Goal: Task Accomplishment & Management: Manage account settings

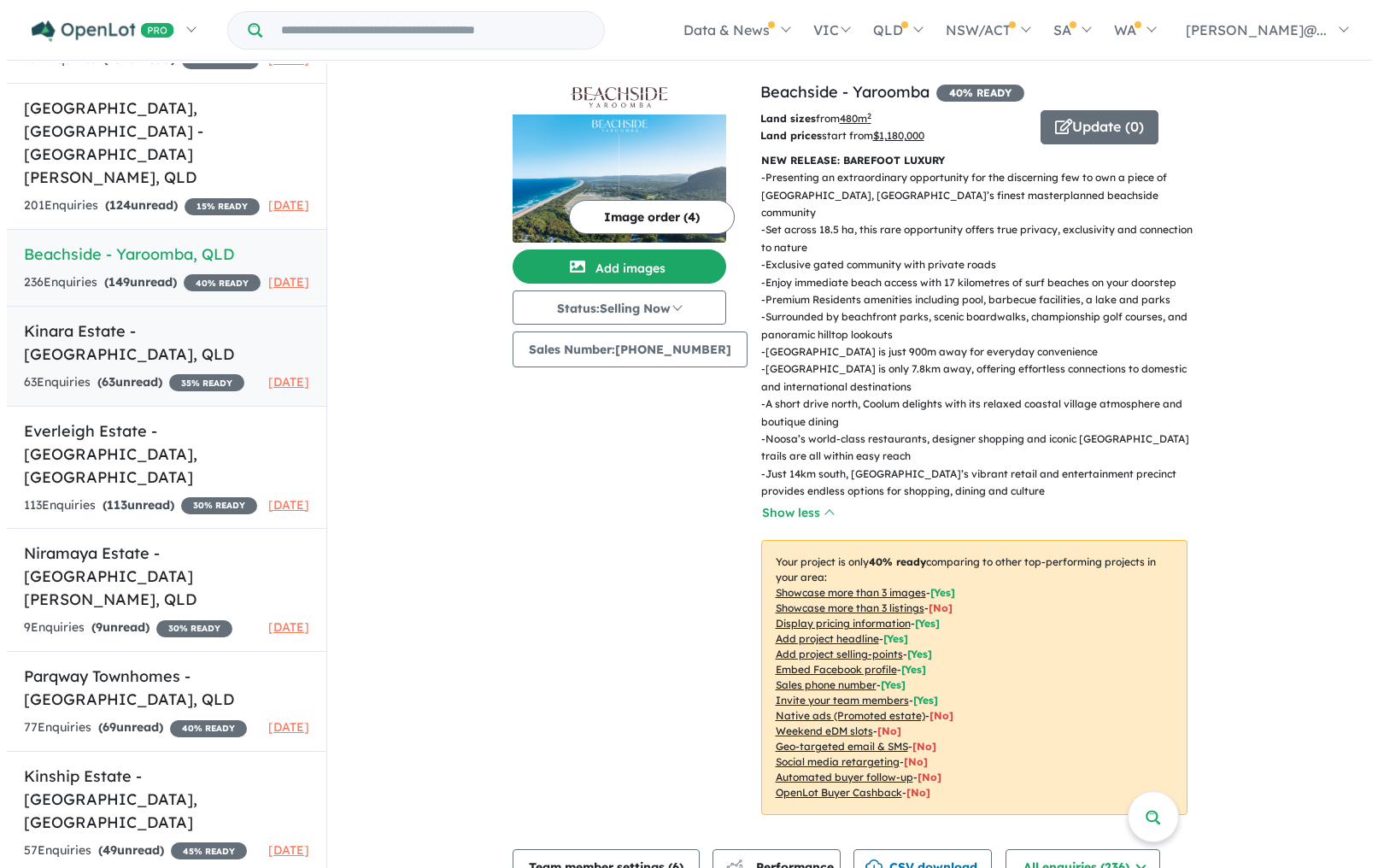
scroll to position [811, 0]
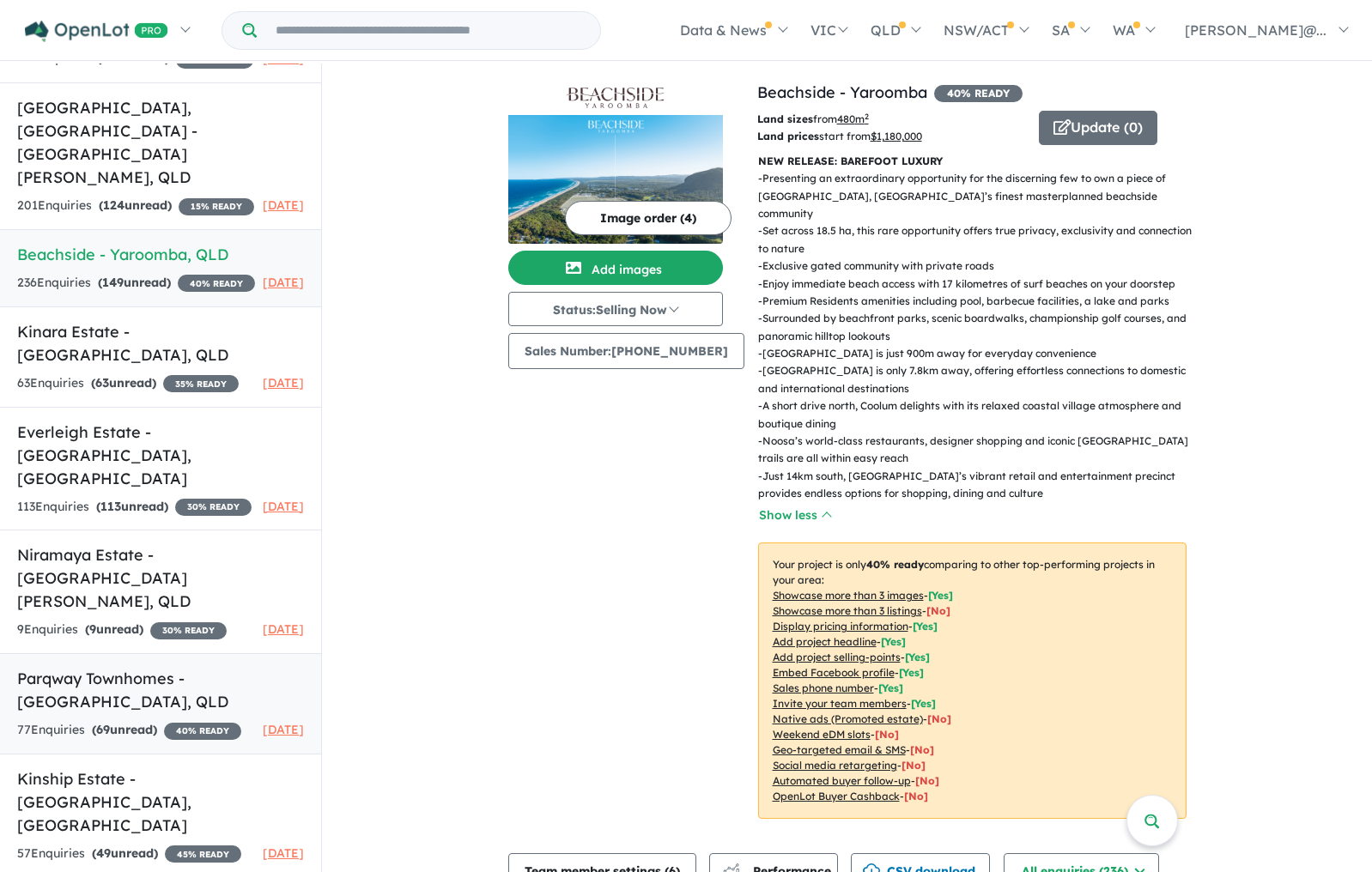
click at [182, 666] on h5 "Parqway Townhomes - [GEOGRAPHIC_DATA] , [GEOGRAPHIC_DATA]" at bounding box center [161, 690] width 287 height 47
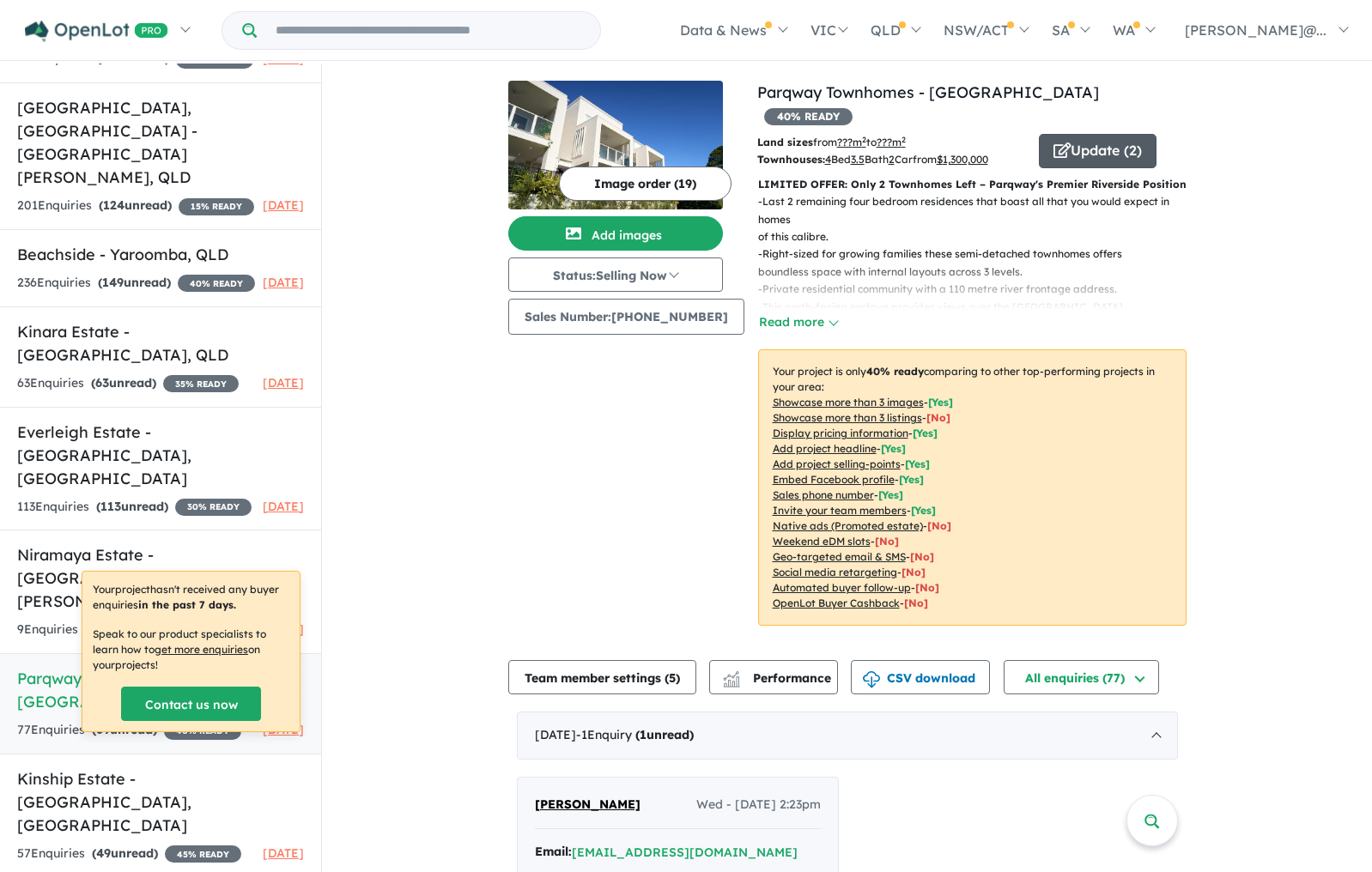
click at [1086, 134] on button "Update ( 2 )" at bounding box center [1097, 151] width 118 height 35
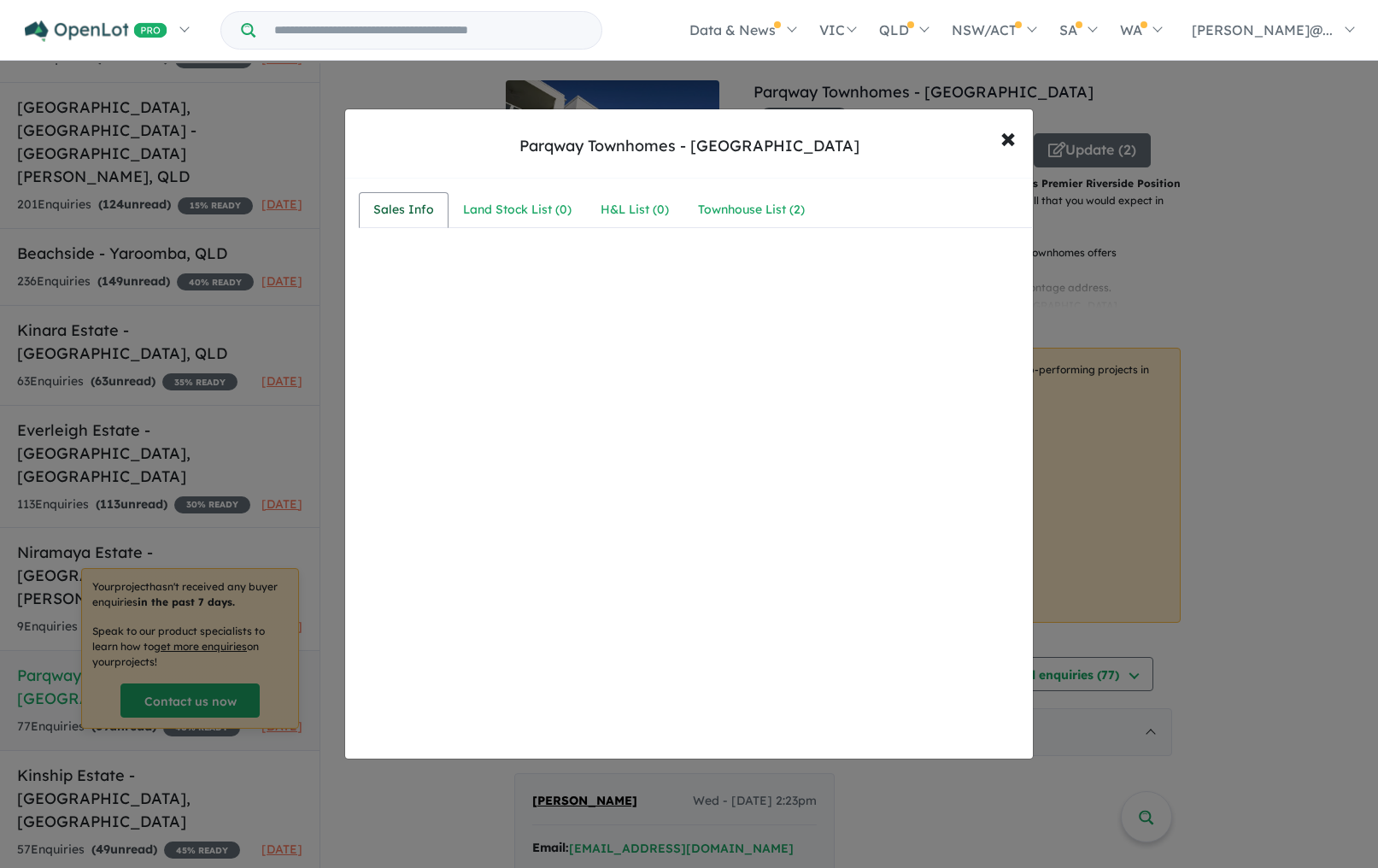
click at [412, 211] on div "Sales Info" at bounding box center [403, 210] width 60 height 21
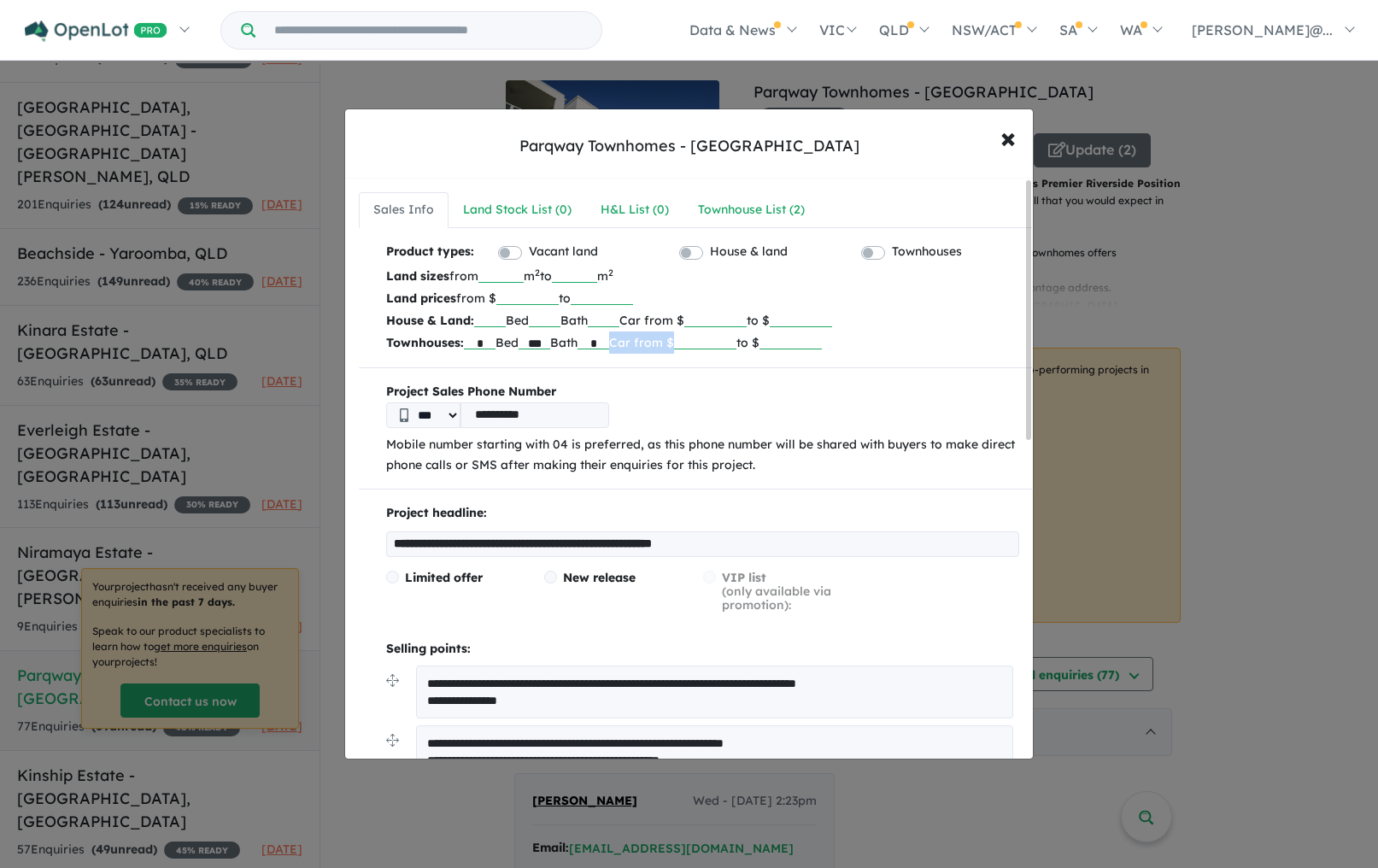
drag, startPoint x: 764, startPoint y: 341, endPoint x: 697, endPoint y: 339, distance: 67.0
click at [697, 338] on p "Townhouses: * Bed *** Bath * Car from $ ******* to $" at bounding box center [703, 342] width 633 height 22
click at [736, 338] on input "*******" at bounding box center [704, 341] width 62 height 17
drag, startPoint x: 758, startPoint y: 342, endPoint x: 718, endPoint y: 341, distance: 40.0
click at [718, 341] on input "*******" at bounding box center [704, 341] width 62 height 17
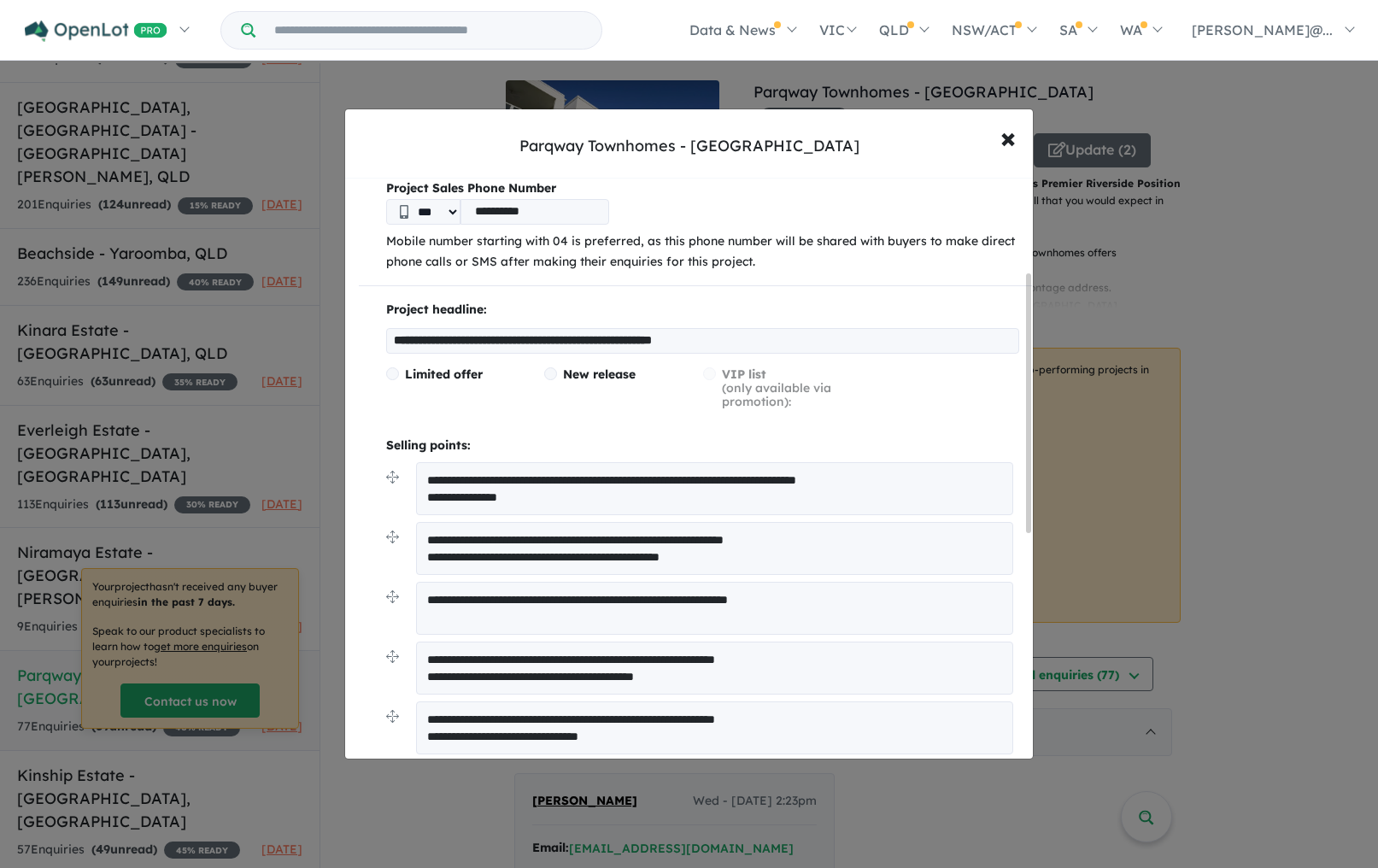
scroll to position [211, 0]
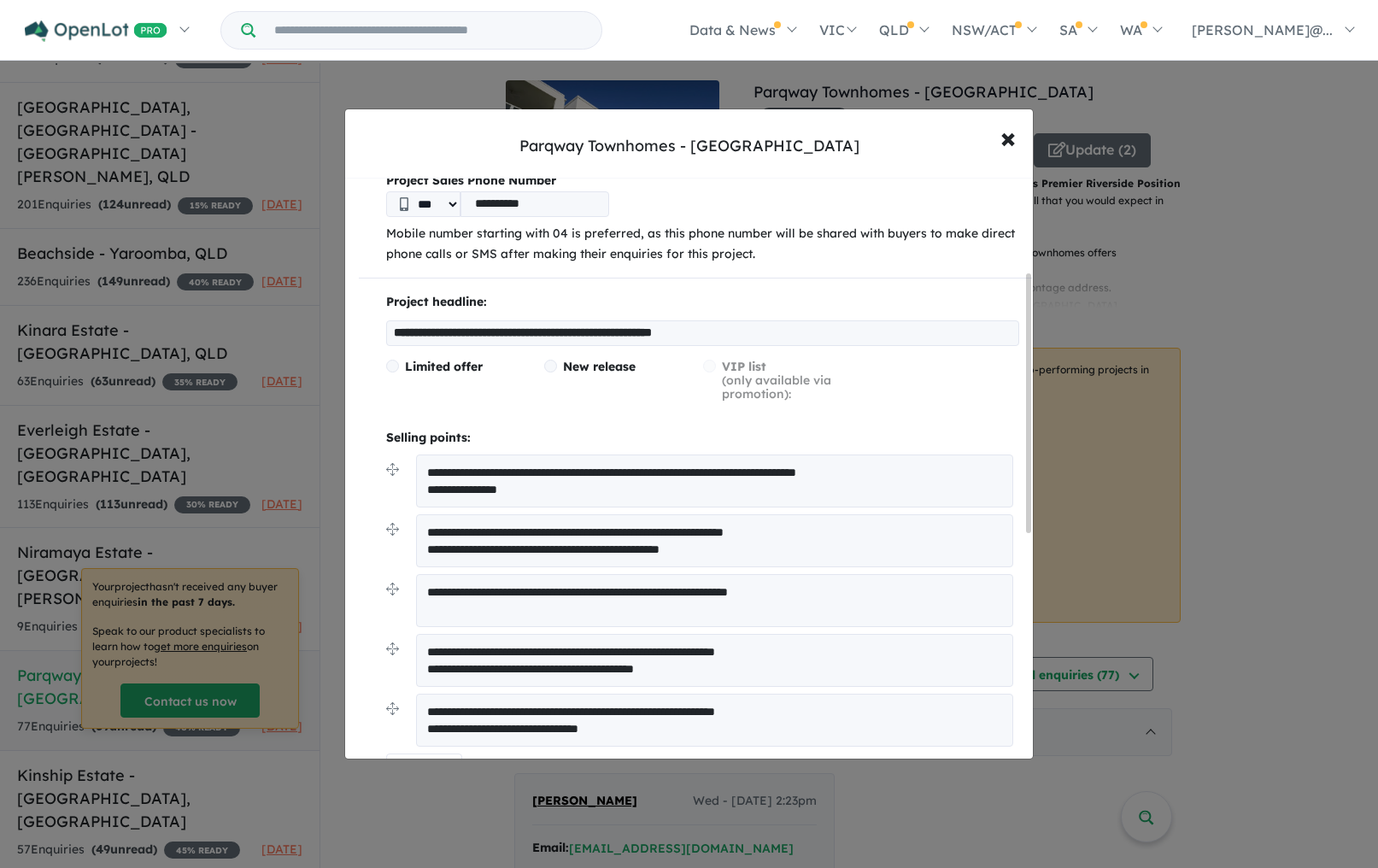
type input "*******"
drag, startPoint x: 592, startPoint y: 469, endPoint x: 530, endPoint y: 474, distance: 62.2
click at [530, 474] on textarea "**********" at bounding box center [715, 481] width 597 height 53
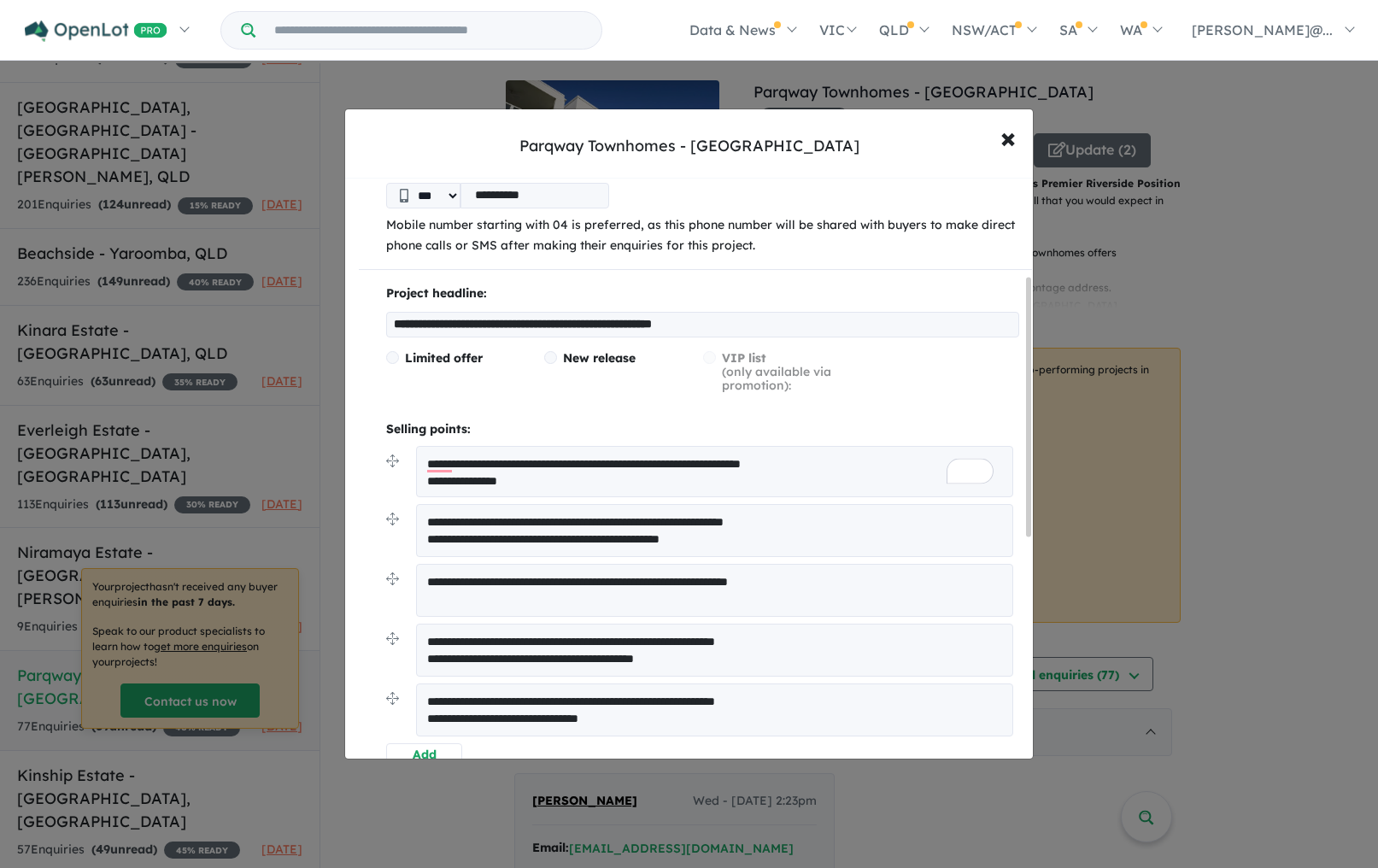
scroll to position [219, 0]
type textarea "**********"
drag, startPoint x: 747, startPoint y: 539, endPoint x: 528, endPoint y: 536, distance: 219.0
click at [528, 536] on textarea "**********" at bounding box center [715, 531] width 597 height 53
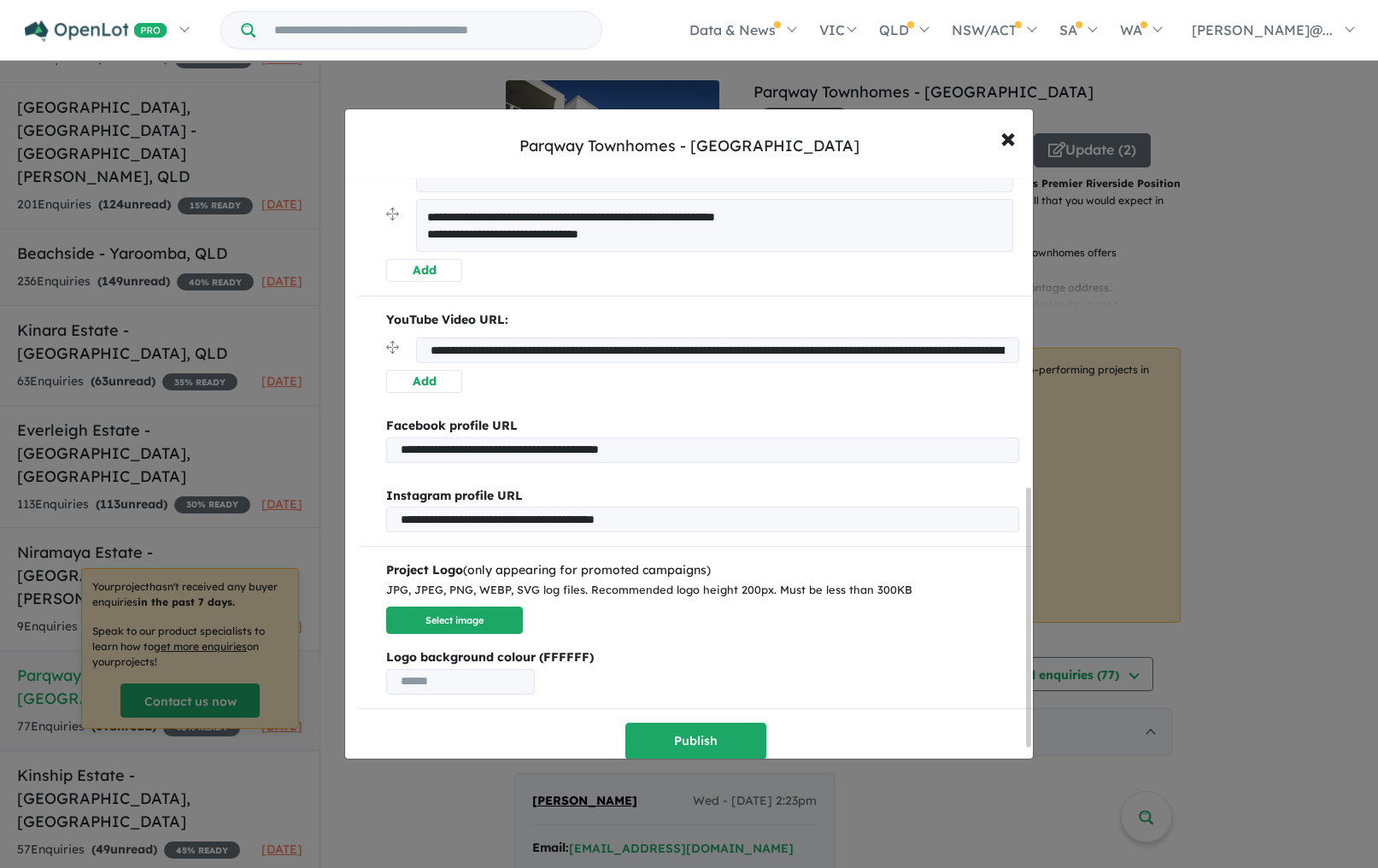
scroll to position [716, 0]
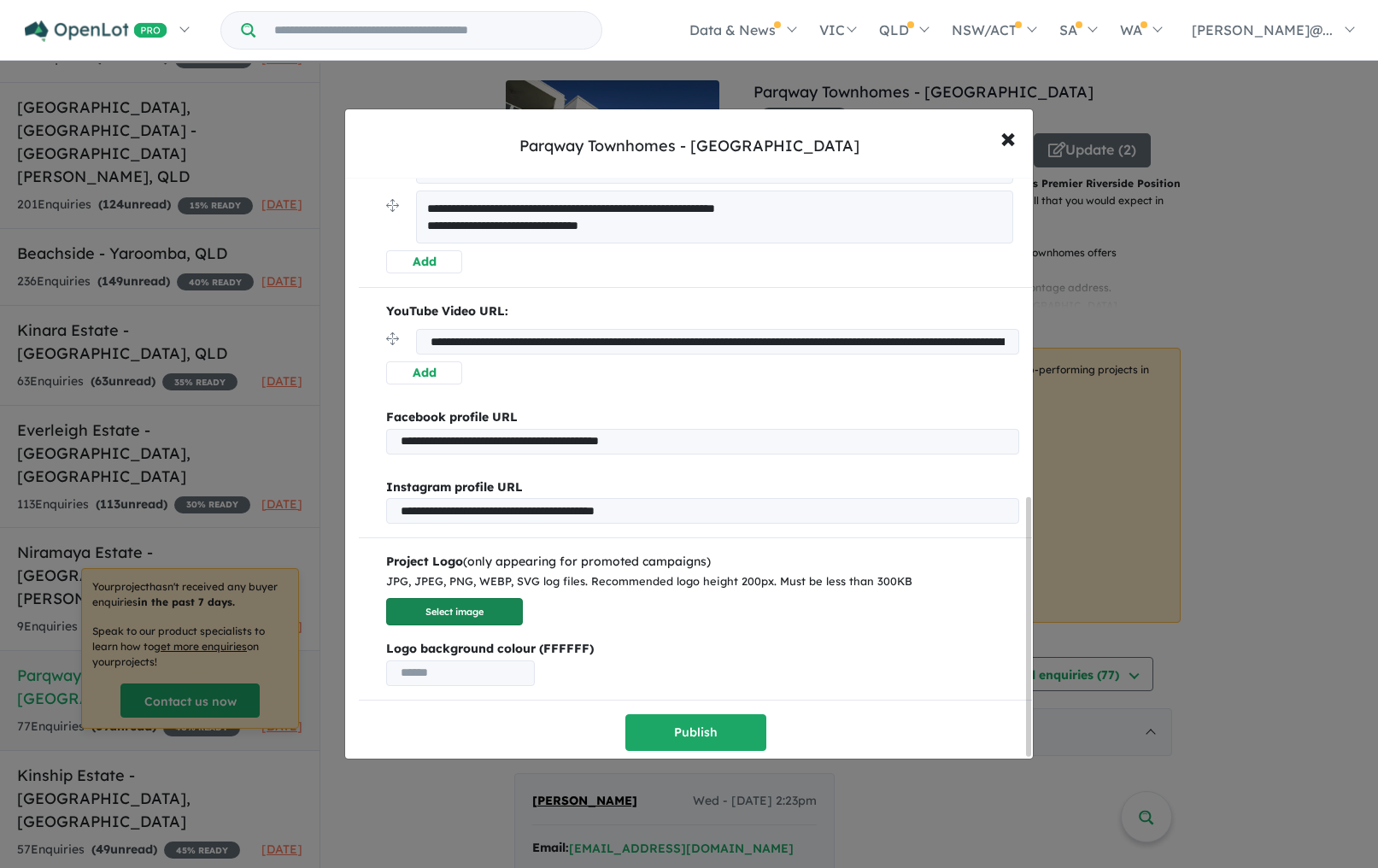
type textarea "**********"
click at [475, 613] on button "Select image" at bounding box center [454, 612] width 137 height 28
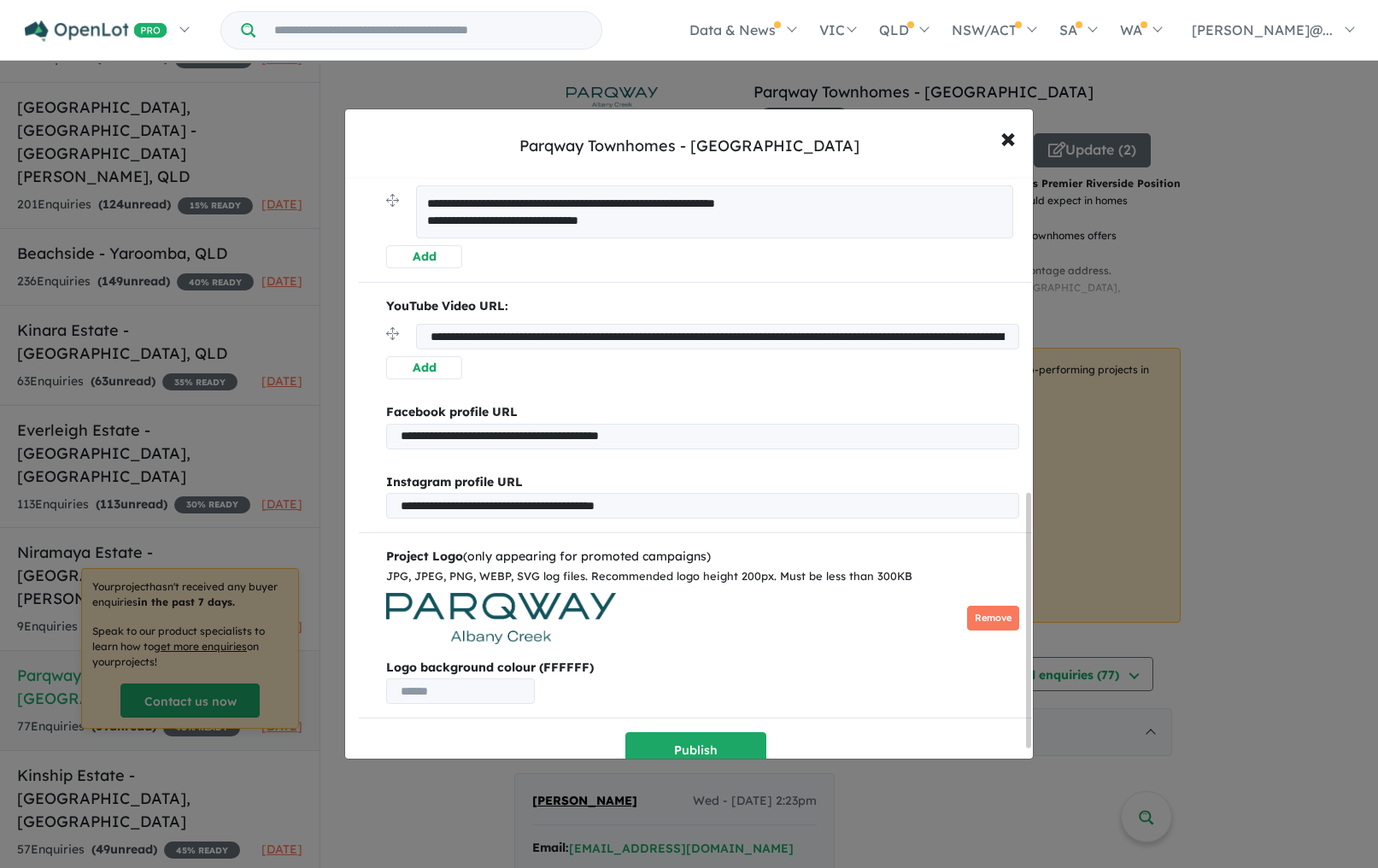
scroll to position [742, 0]
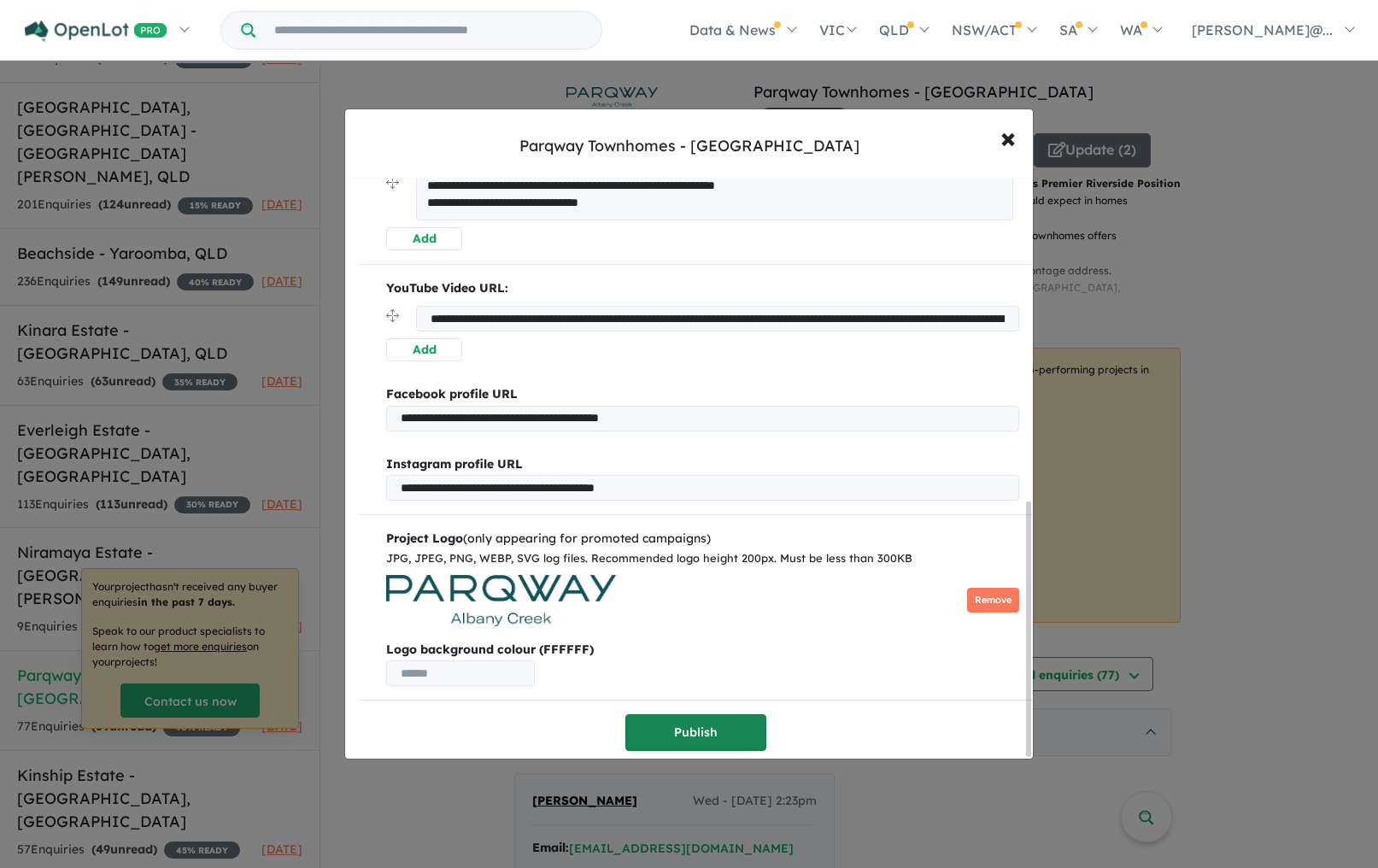
click at [704, 724] on button "Publish" at bounding box center [696, 732] width 141 height 37
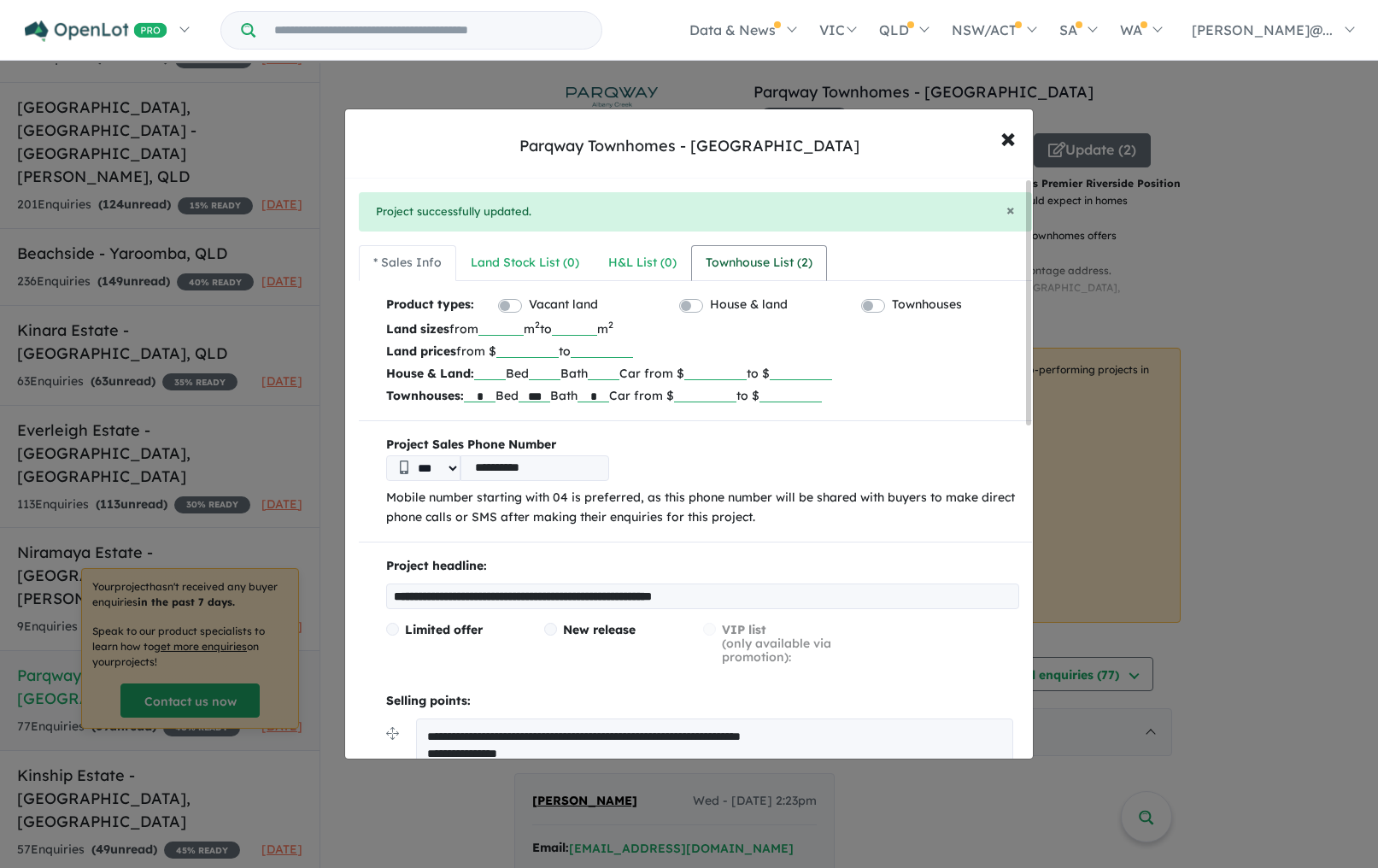
click at [736, 269] on div "Townhouse List ( 2 )" at bounding box center [759, 263] width 107 height 21
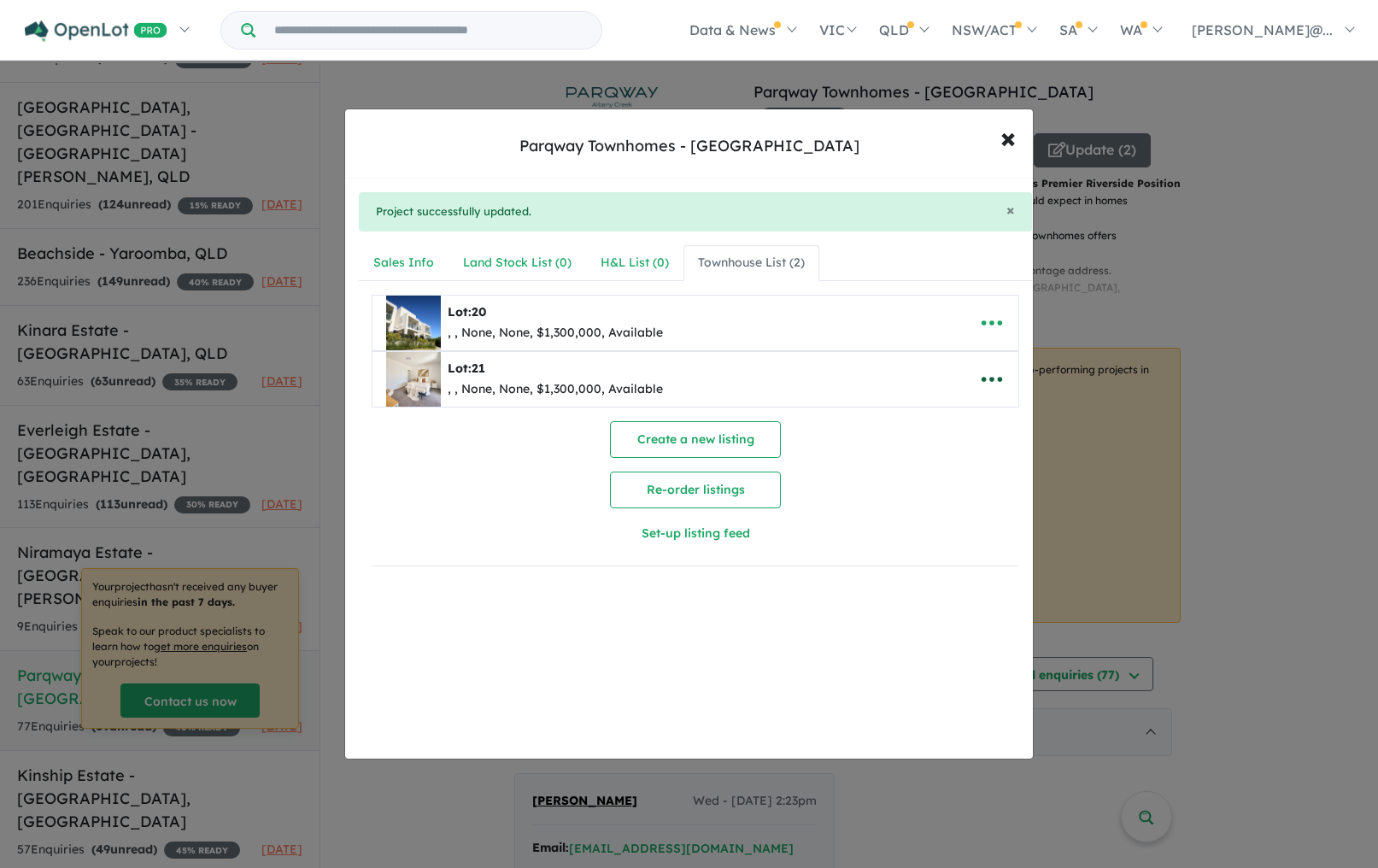
click at [984, 373] on icon "button" at bounding box center [992, 379] width 26 height 26
click at [944, 465] on link "Remove" at bounding box center [954, 461] width 126 height 40
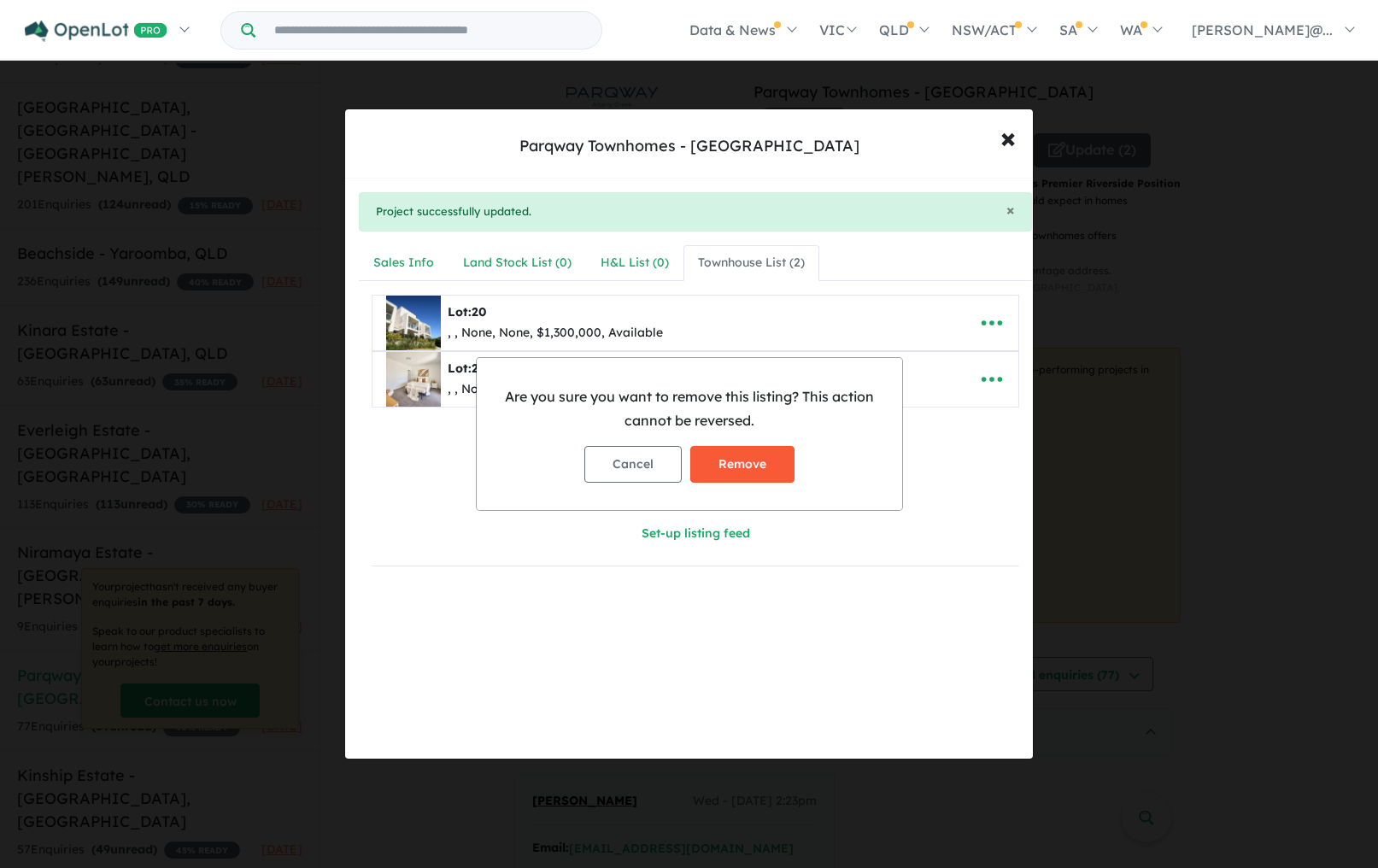
click at [761, 450] on button "Remove" at bounding box center [741, 464] width 104 height 37
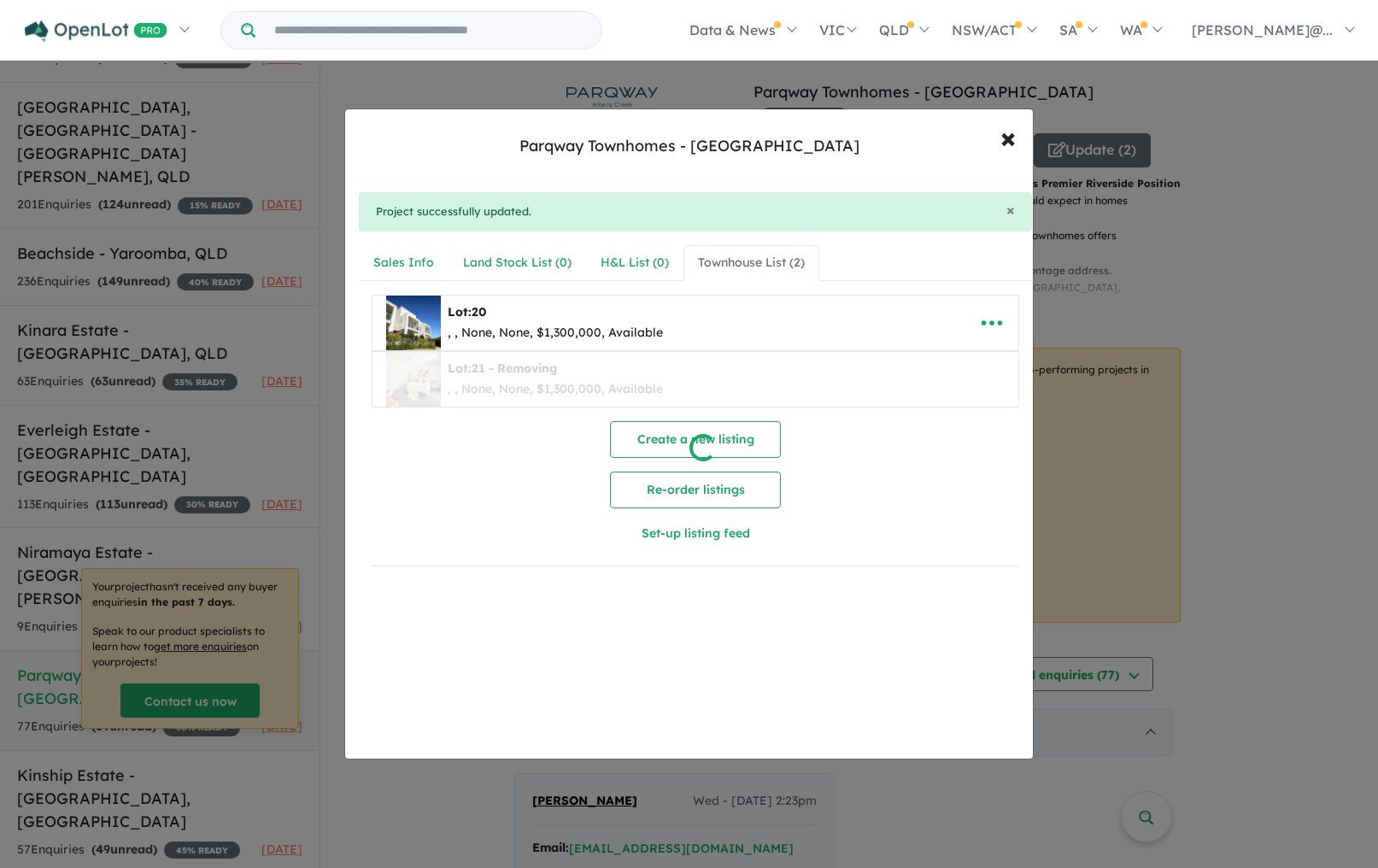
click at [988, 318] on div at bounding box center [689, 434] width 1378 height 868
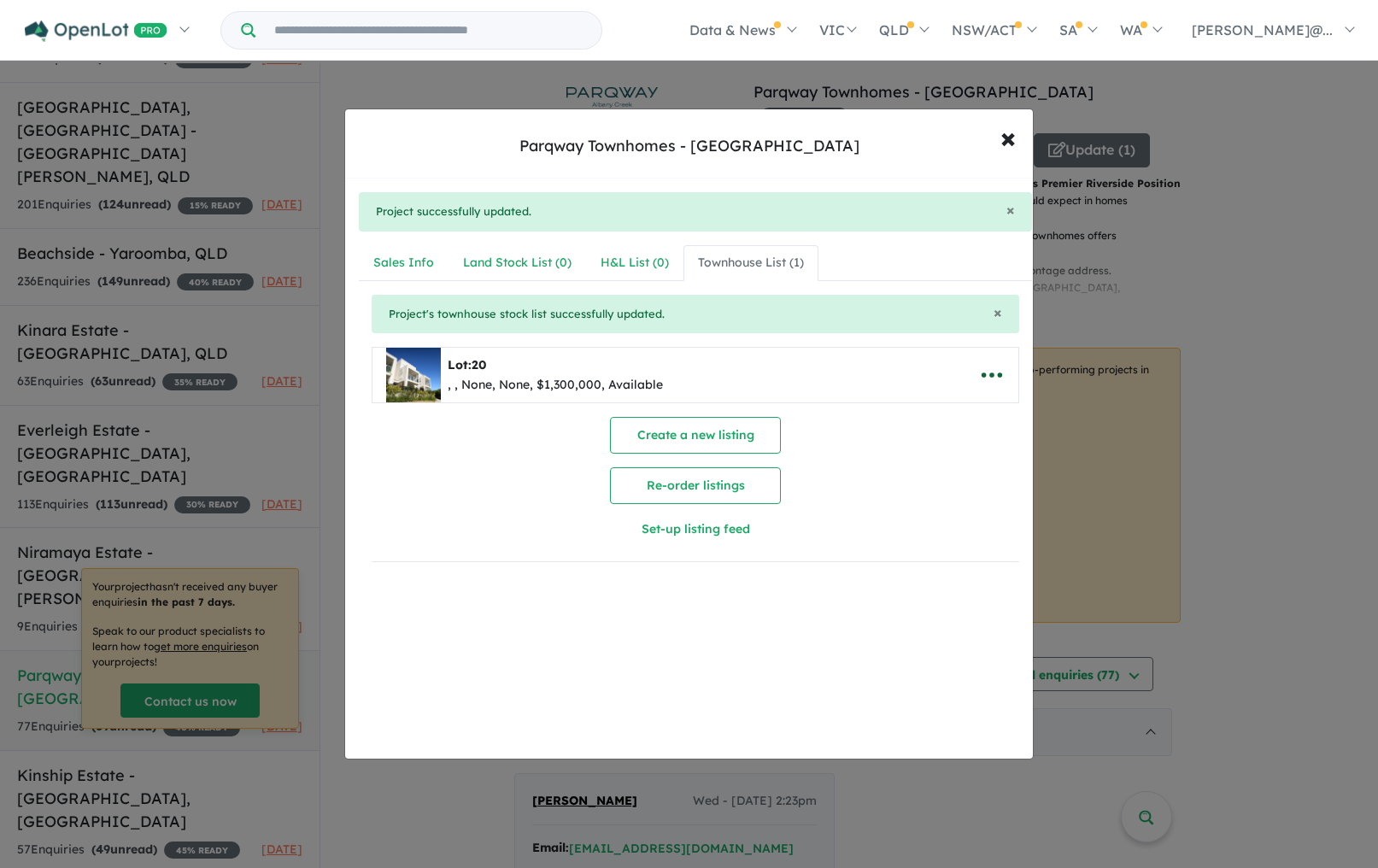
click at [979, 372] on icon "button" at bounding box center [992, 375] width 26 height 26
click at [937, 423] on link "Edit" at bounding box center [954, 418] width 126 height 40
select select "**"
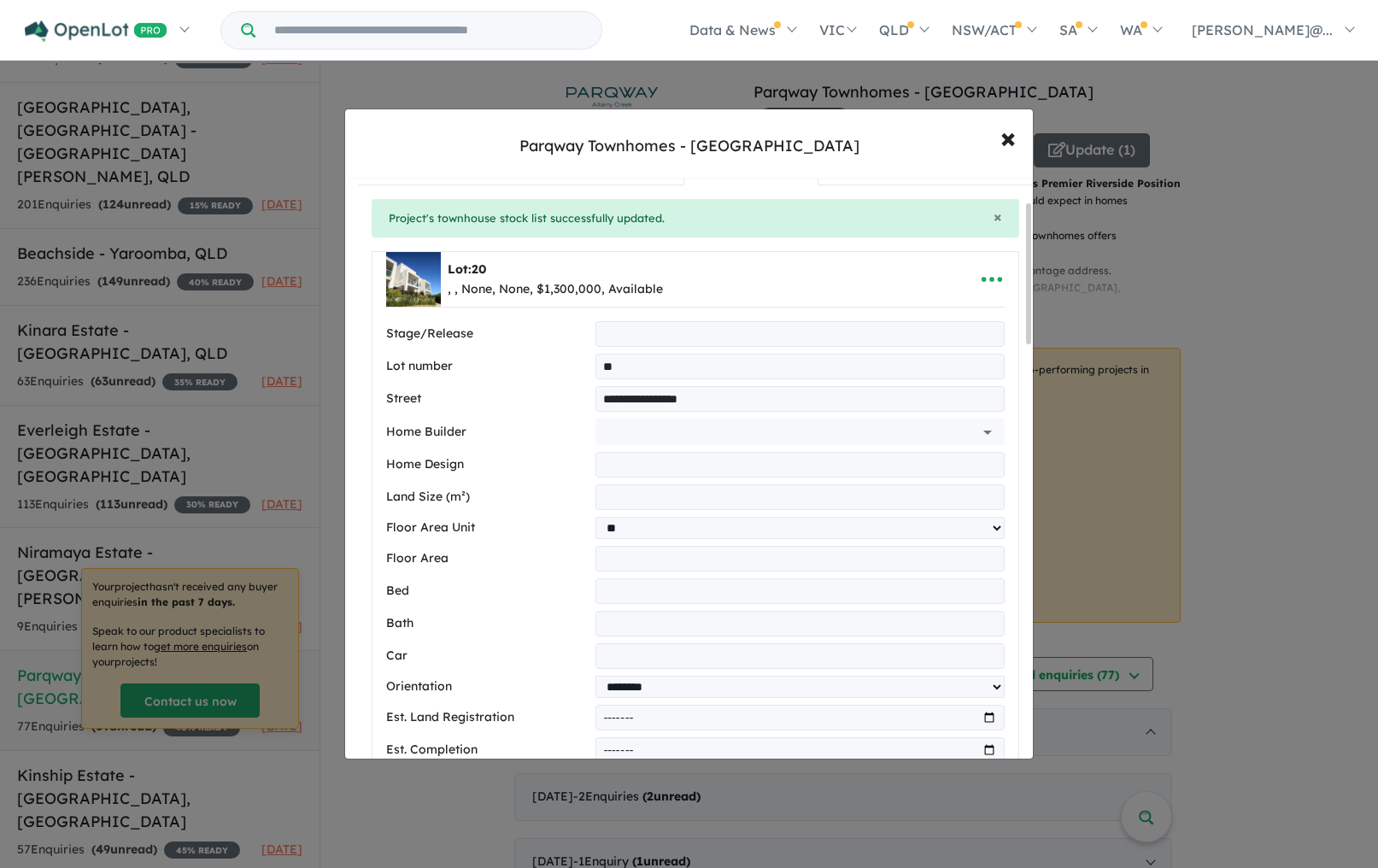
scroll to position [324, 0]
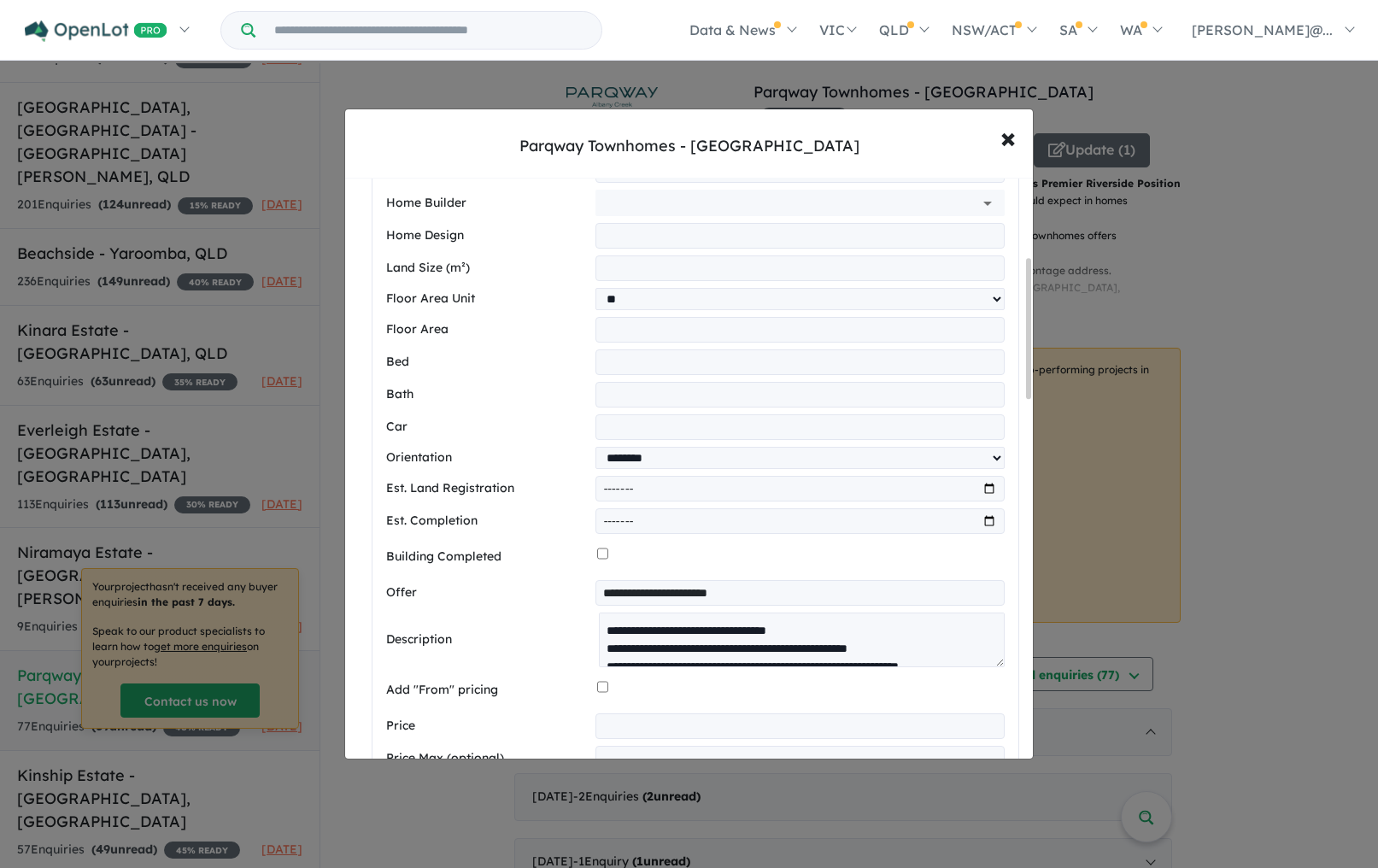
drag, startPoint x: 789, startPoint y: 593, endPoint x: 532, endPoint y: 586, distance: 257.1
click at [533, 586] on div "**********" at bounding box center [695, 593] width 618 height 26
click at [520, 588] on label "Offer" at bounding box center [487, 593] width 201 height 21
drag, startPoint x: 678, startPoint y: 731, endPoint x: 574, endPoint y: 728, distance: 104.0
click at [575, 728] on div "**********" at bounding box center [695, 726] width 618 height 26
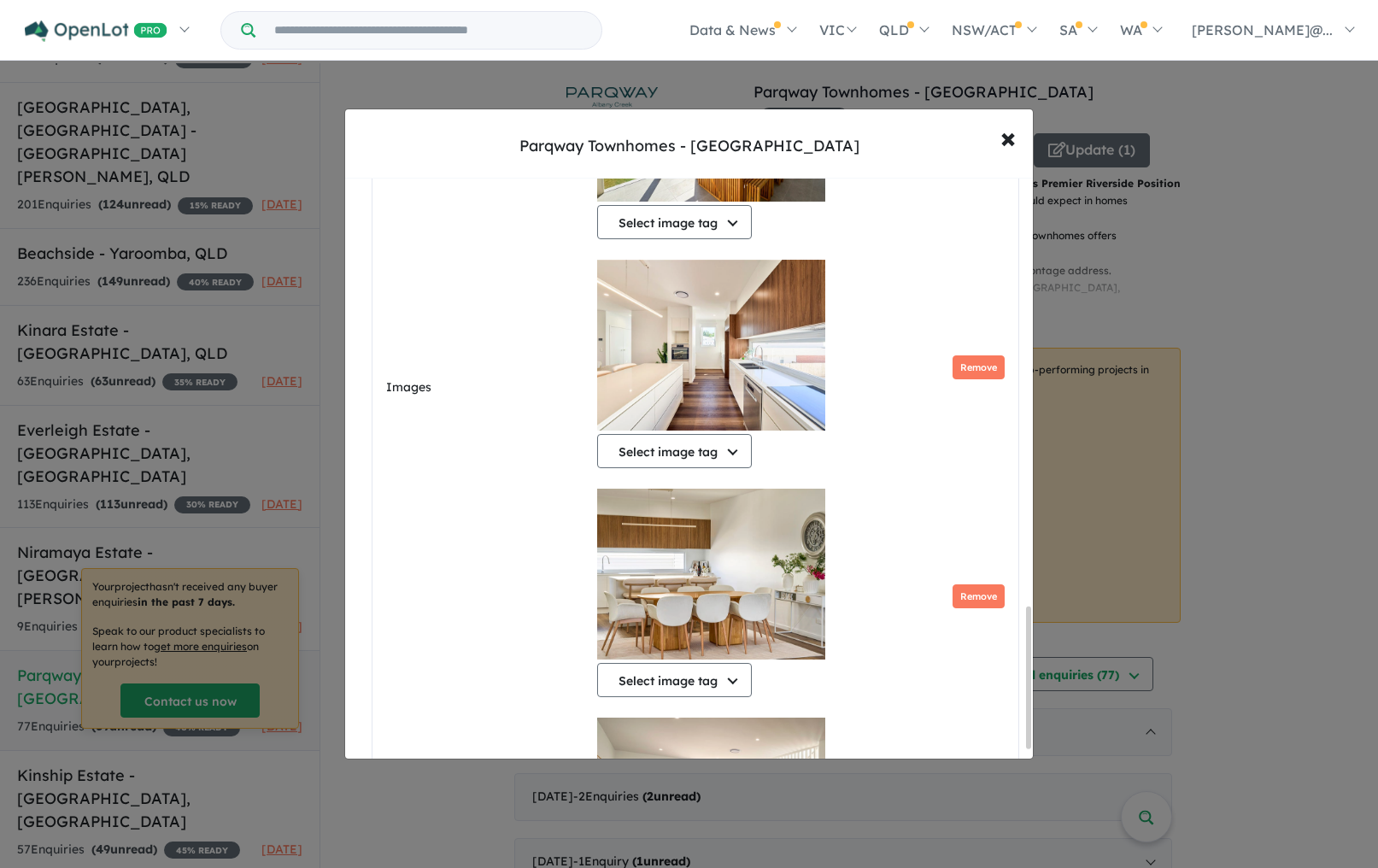
scroll to position [1787, 0]
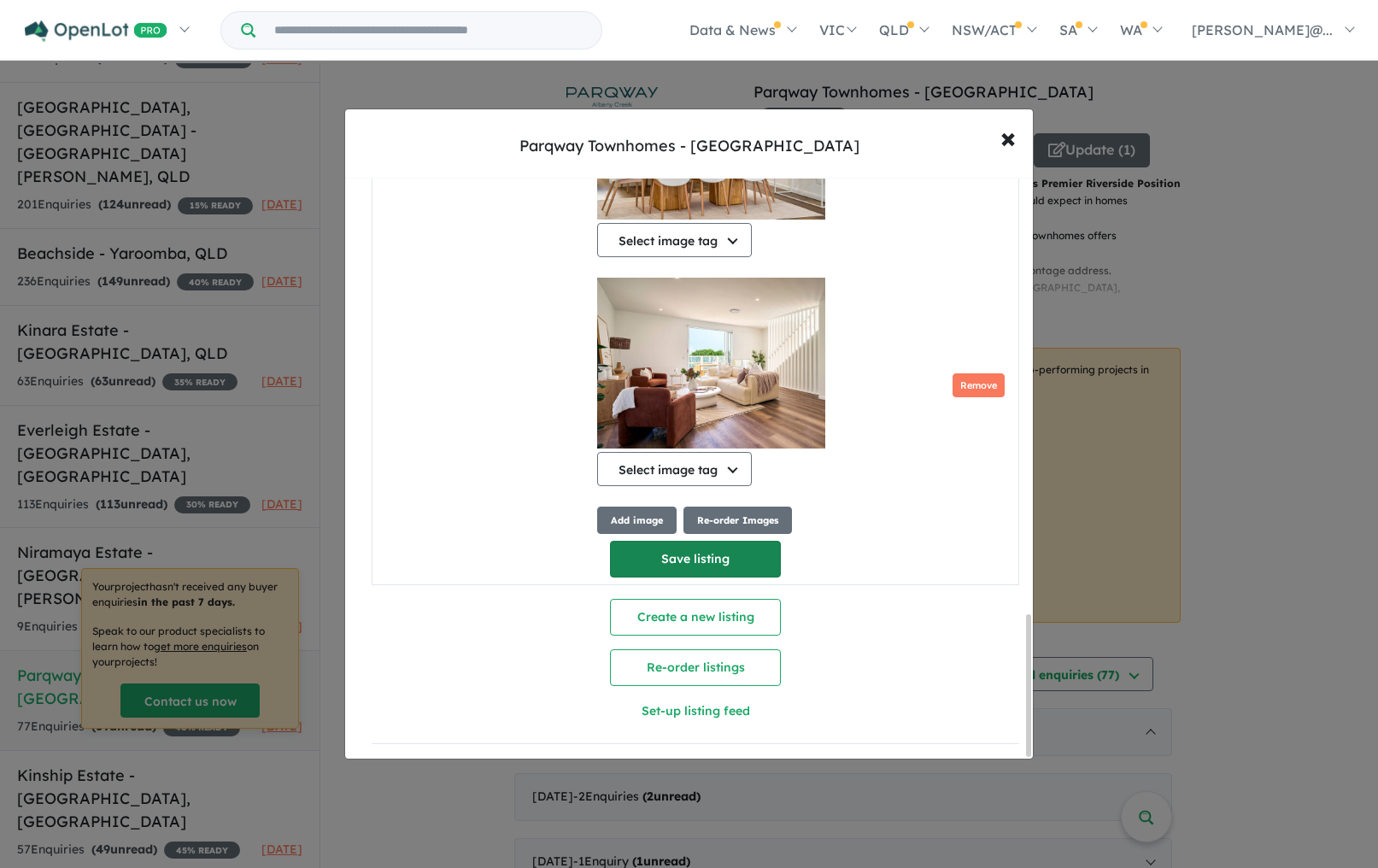
type input "*******"
click at [668, 558] on button "Save listing" at bounding box center [695, 558] width 171 height 37
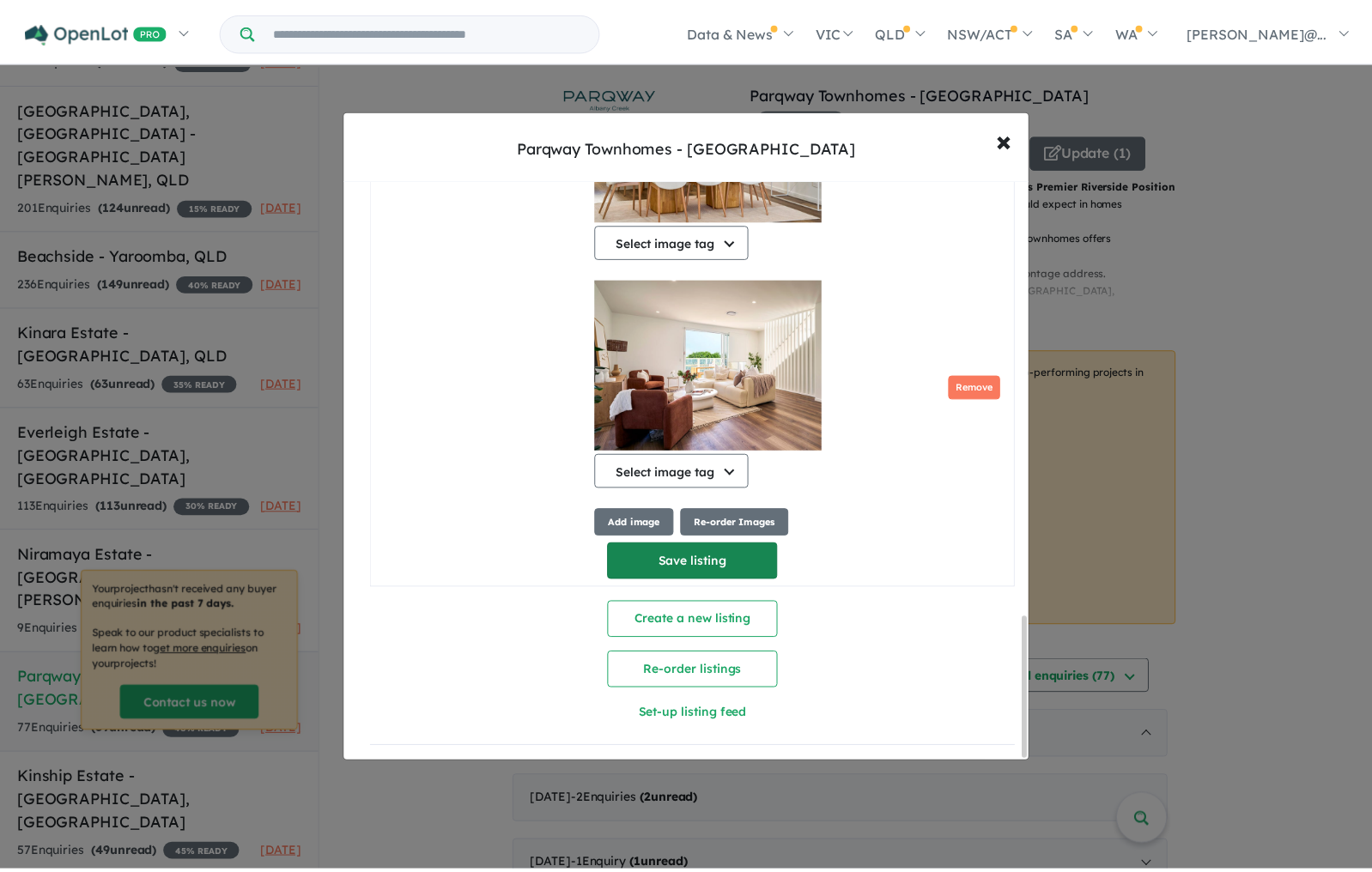
scroll to position [0, 0]
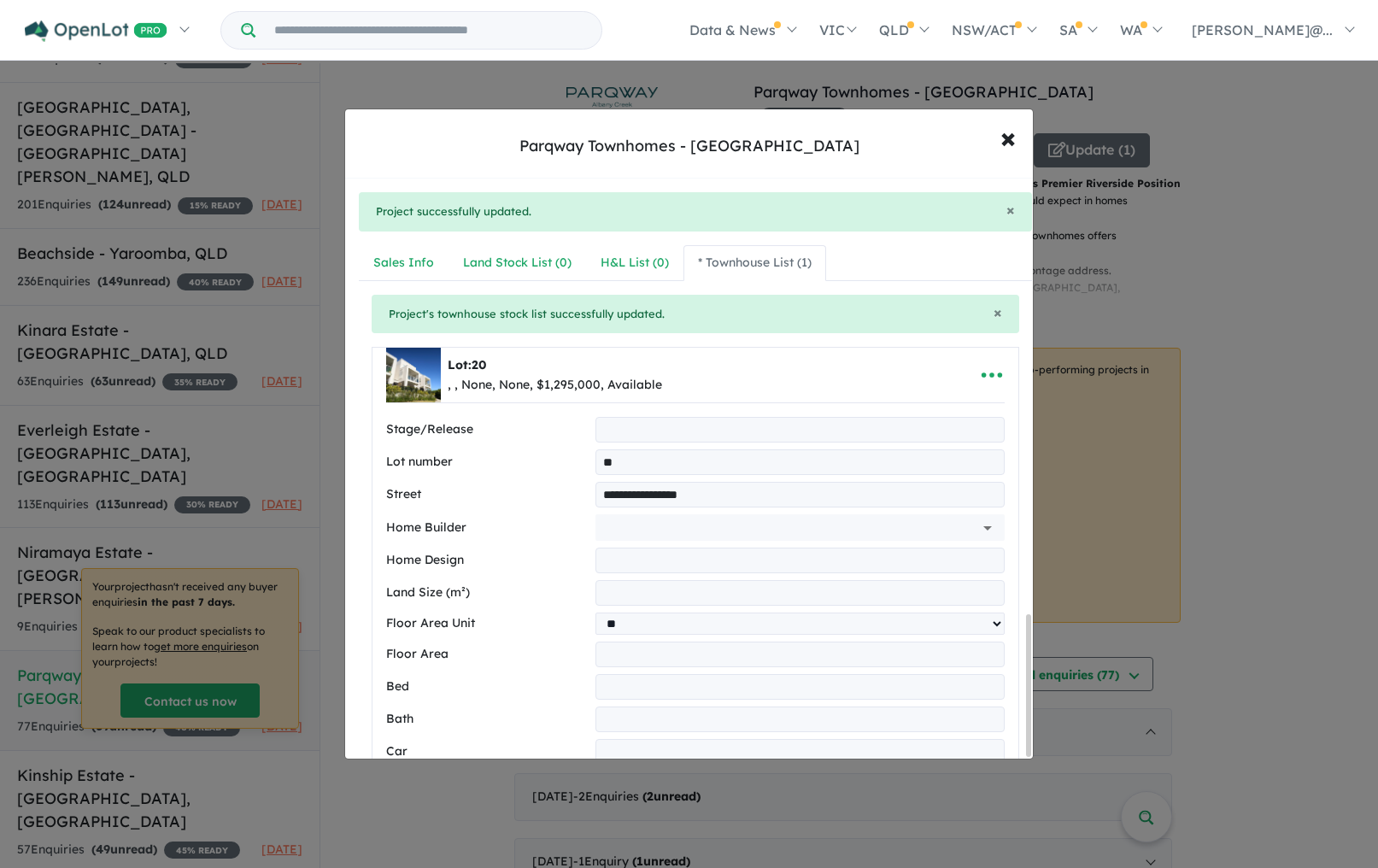
select select "**"
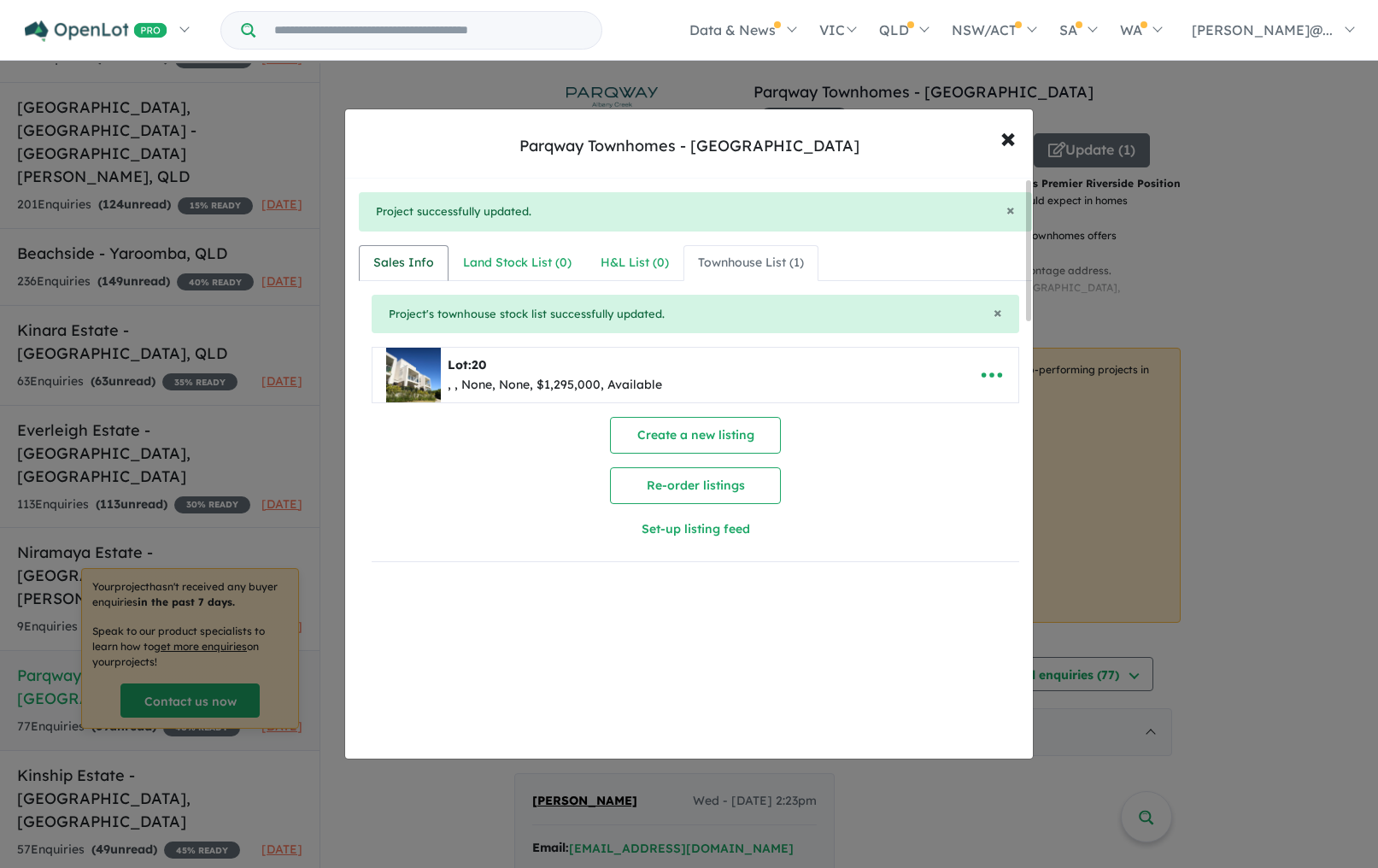
click at [417, 260] on div "Sales Info" at bounding box center [403, 263] width 60 height 21
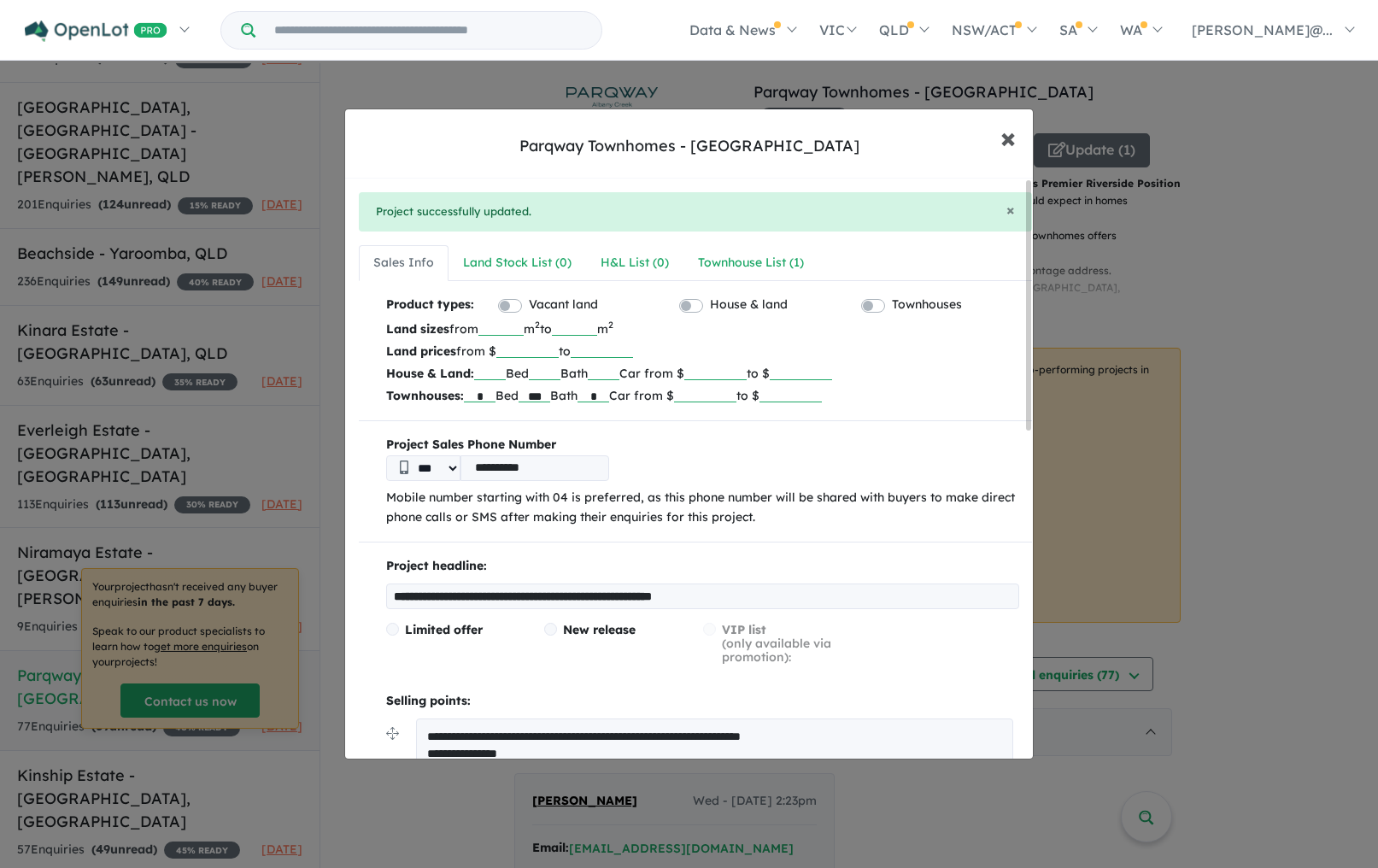
click at [1004, 139] on span "×" at bounding box center [1008, 137] width 15 height 37
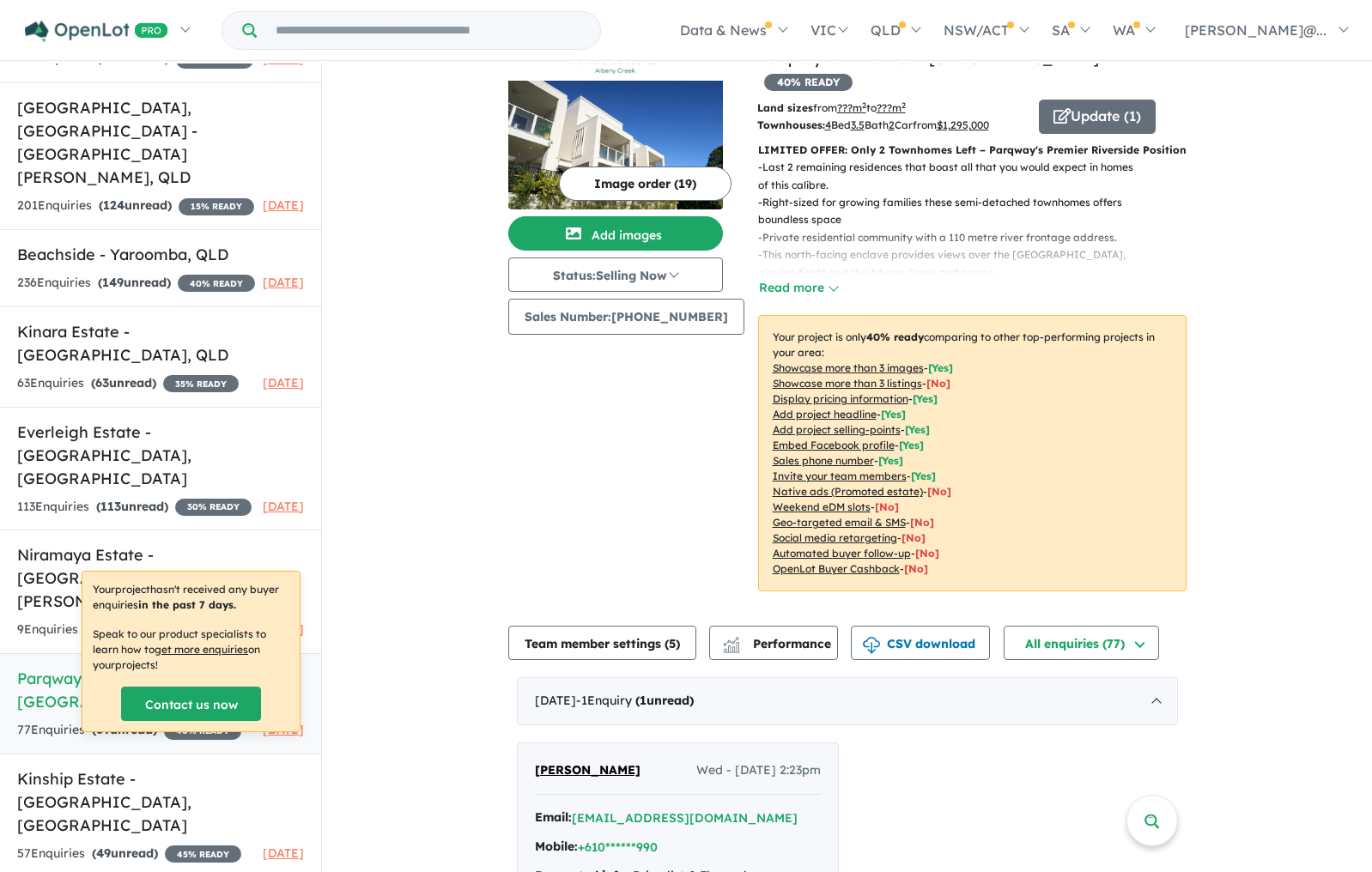
scroll to position [258, 0]
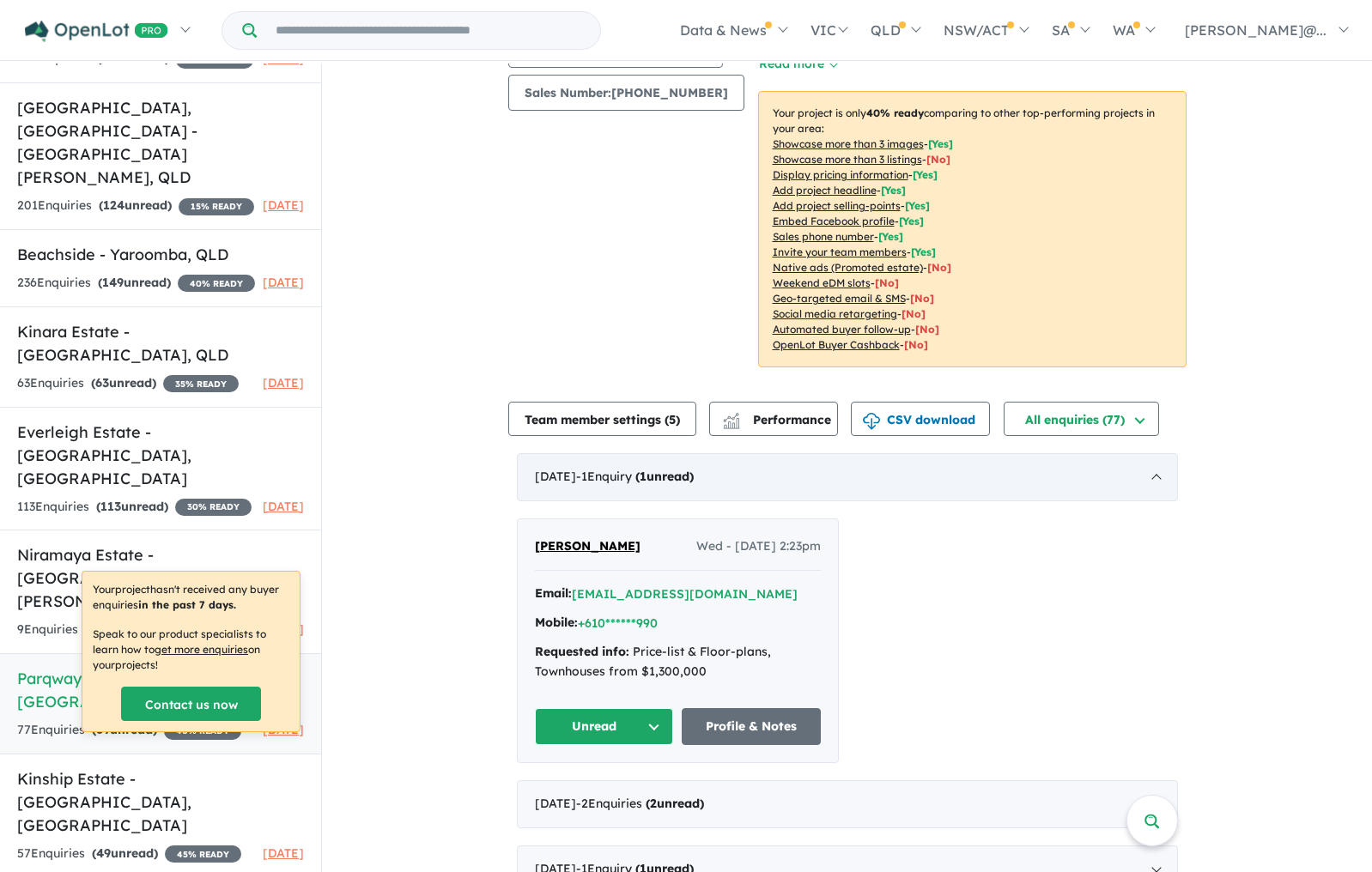
click at [979, 453] on div "[DATE] - 1 Enquir y ( 1 unread)" at bounding box center [847, 477] width 661 height 48
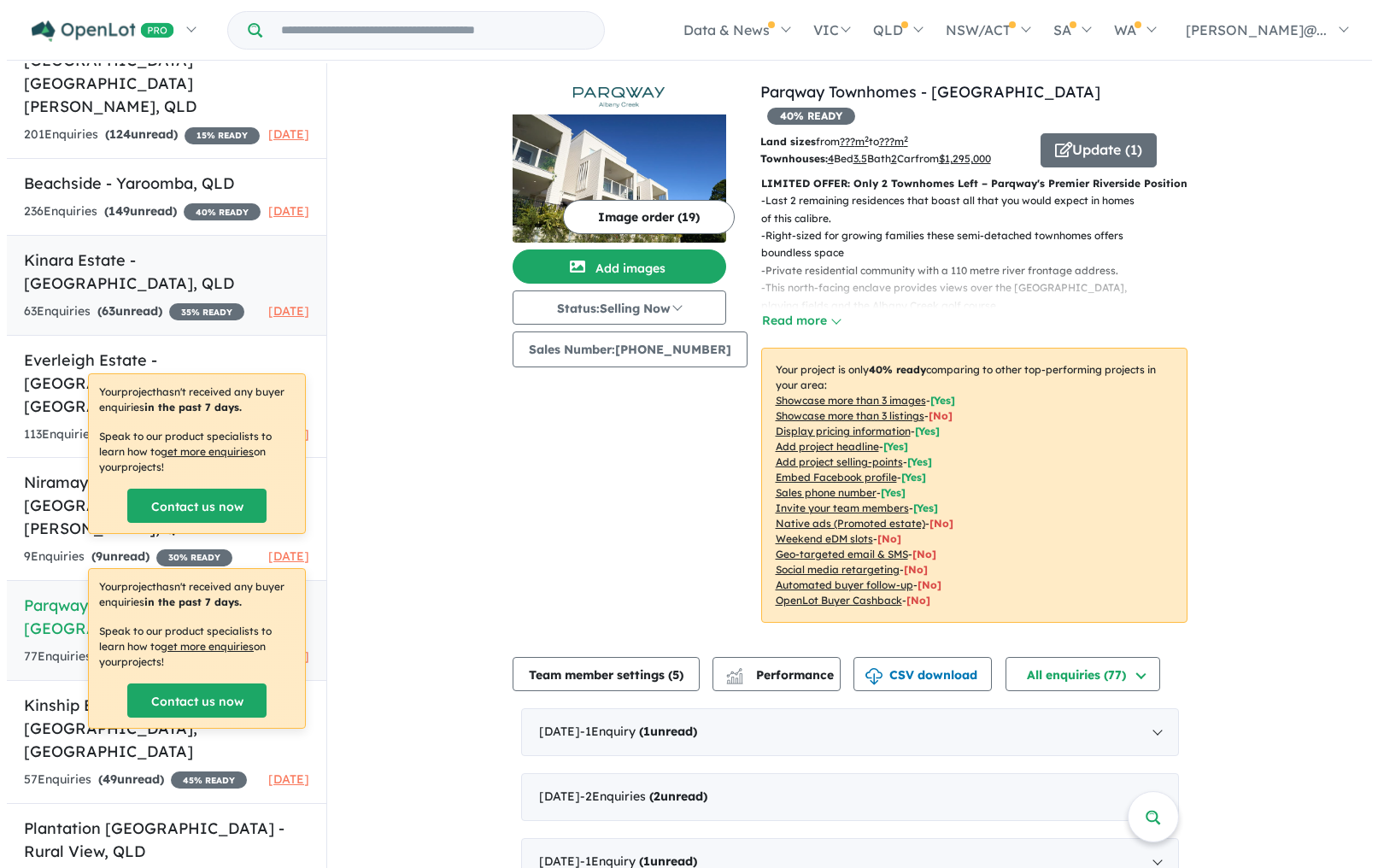
scroll to position [2, 0]
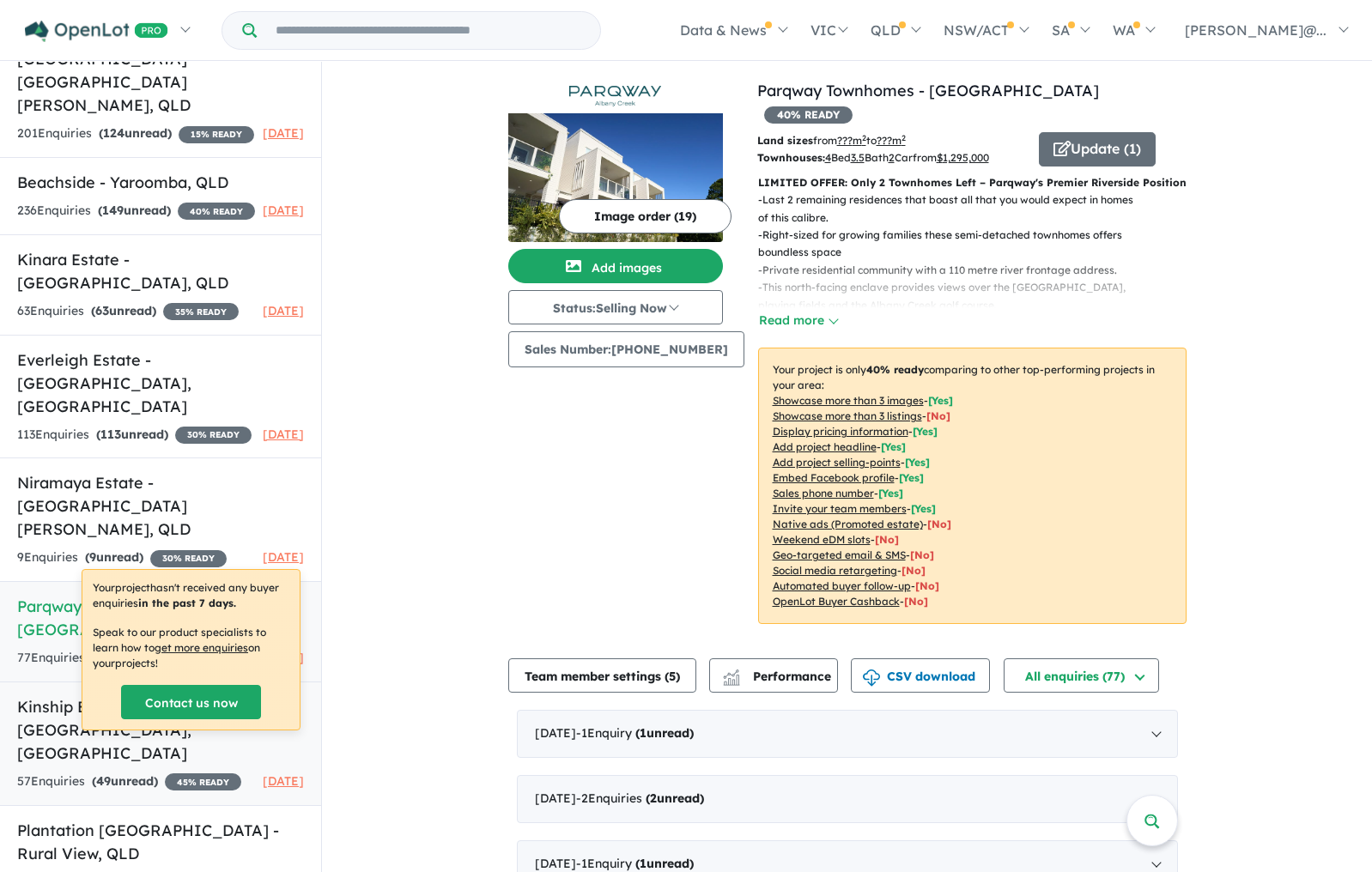
click at [39, 681] on link "Kinship Estate - [GEOGRAPHIC_DATA] , [GEOGRAPHIC_DATA] 57 Enquir ies ( 49 unrea…" at bounding box center [160, 743] width 321 height 124
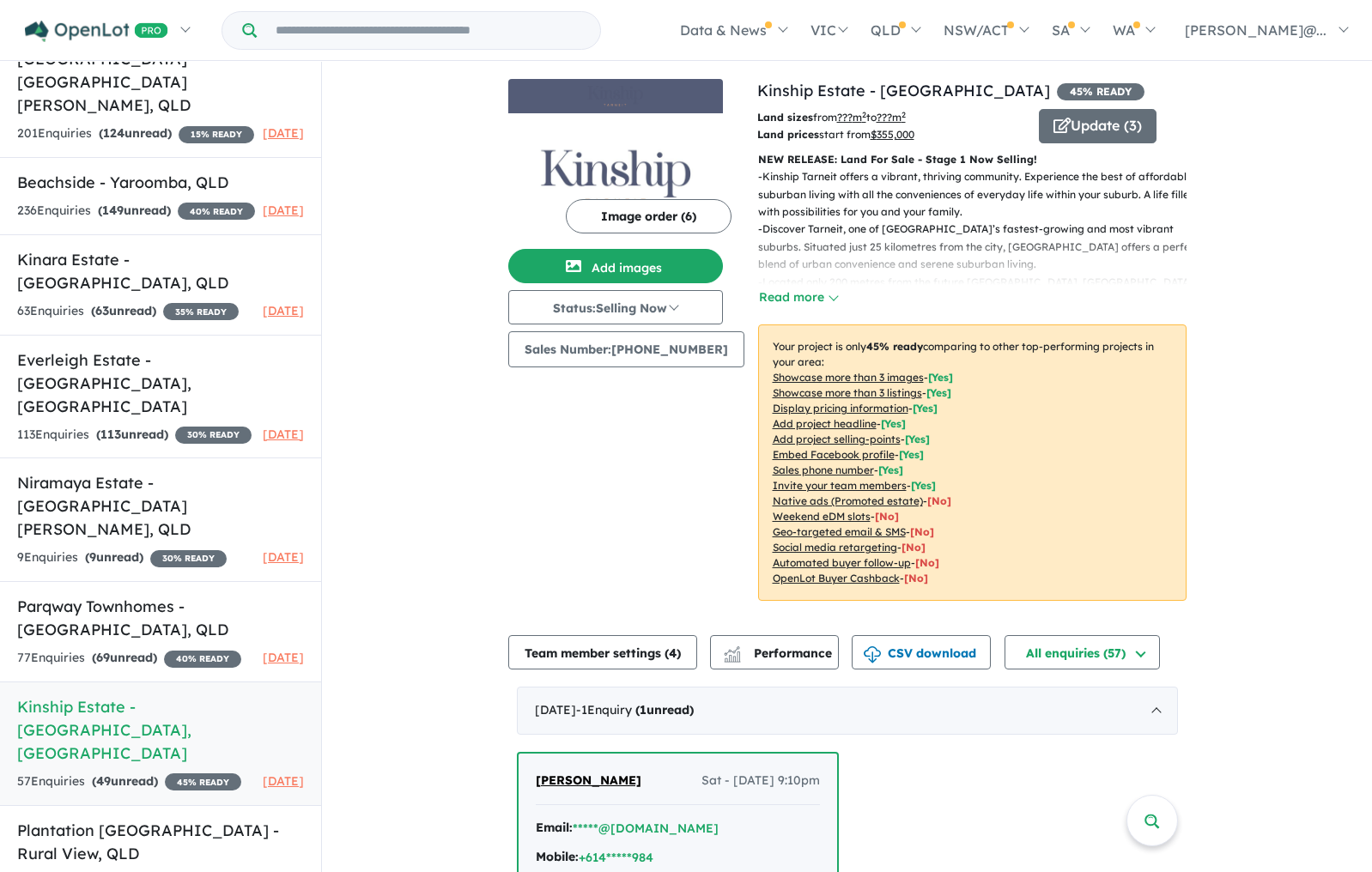
click at [667, 220] on button "Image order ( 6 )" at bounding box center [648, 216] width 166 height 35
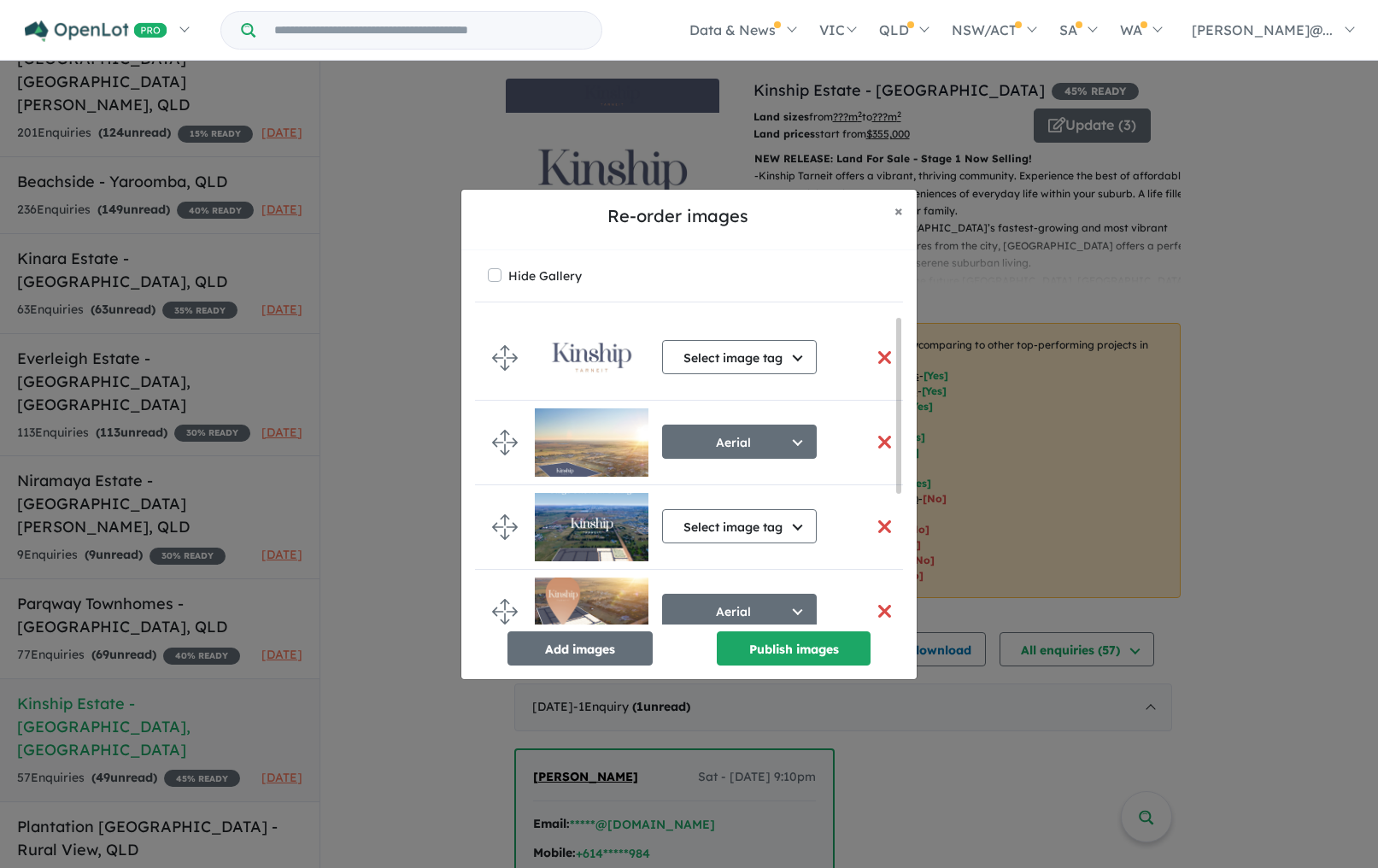
click at [880, 356] on button "button" at bounding box center [884, 357] width 36 height 37
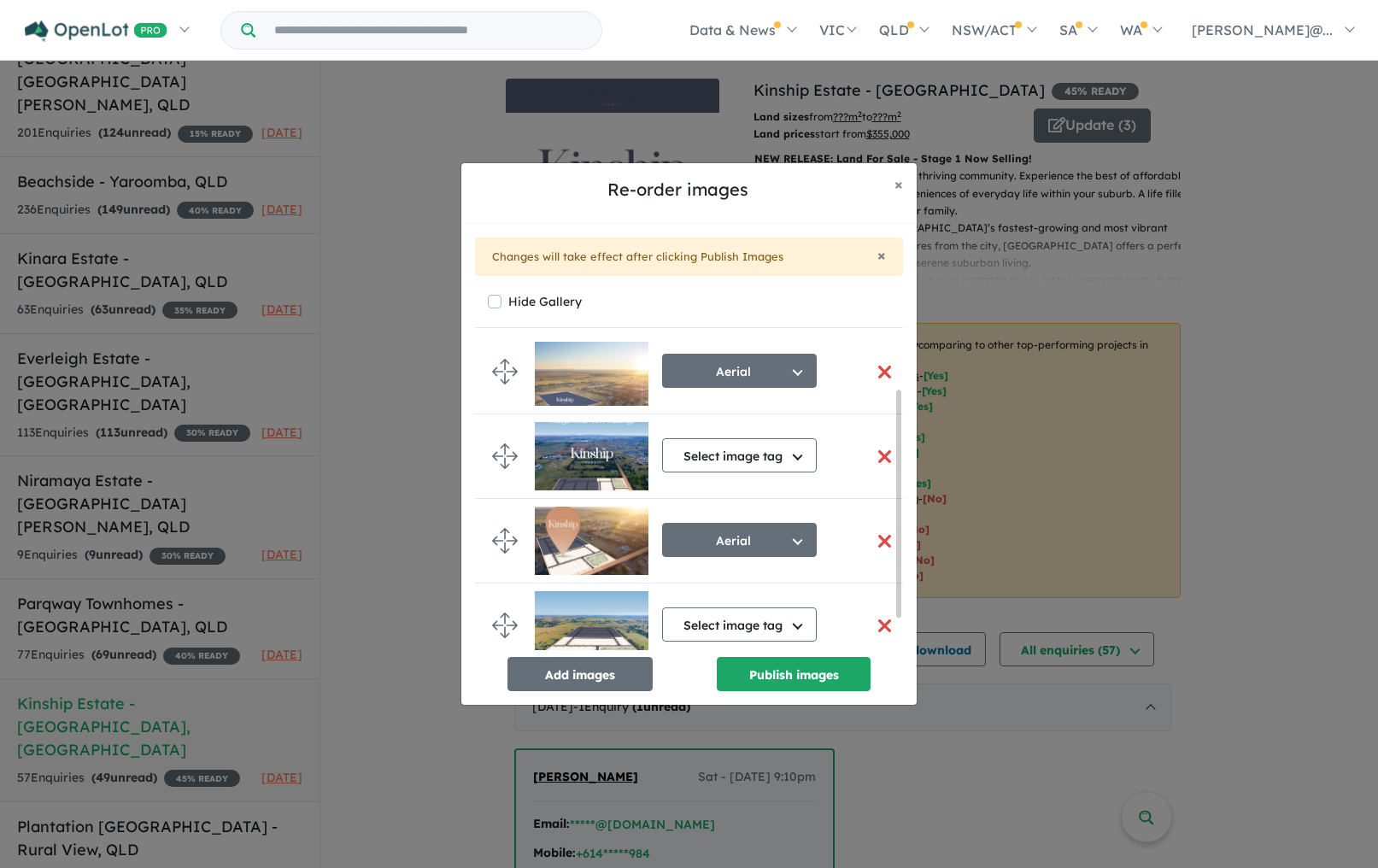
scroll to position [108, 0]
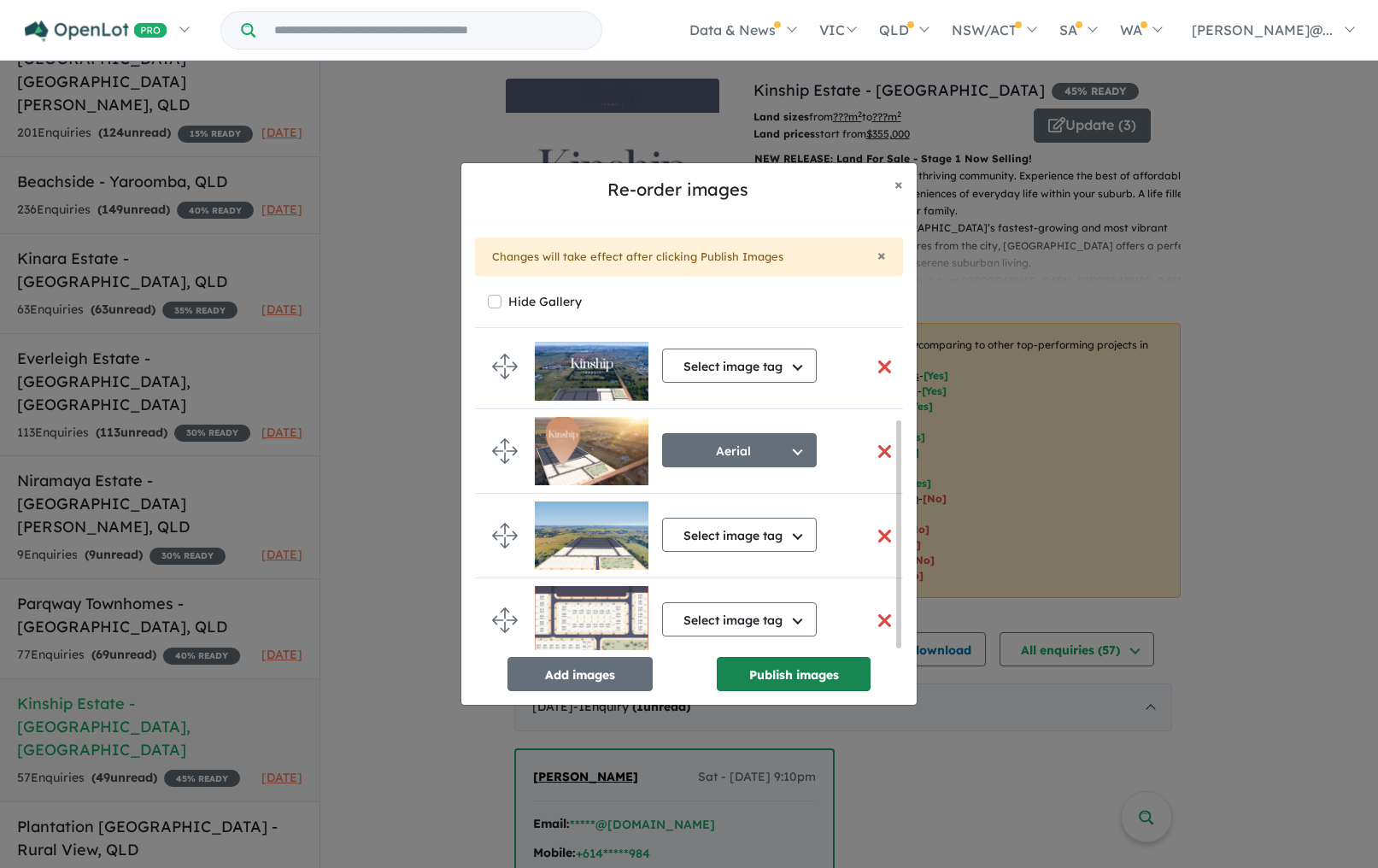
click at [779, 677] on button "Publish images" at bounding box center [793, 674] width 154 height 34
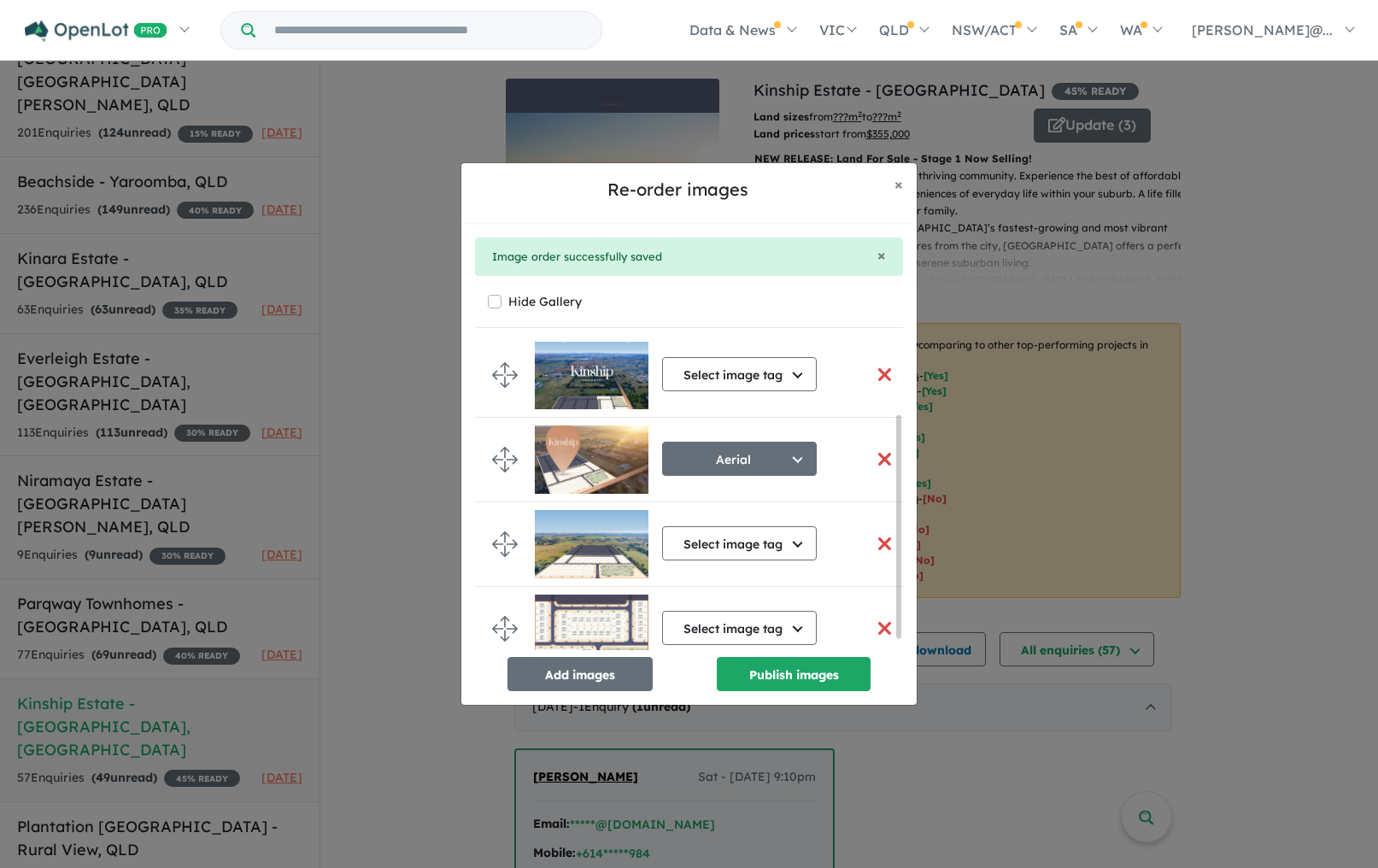
click at [410, 531] on div "Re-order images × Close × Image order successfully saved Hide Gallery Aerial Se…" at bounding box center [689, 434] width 1378 height 868
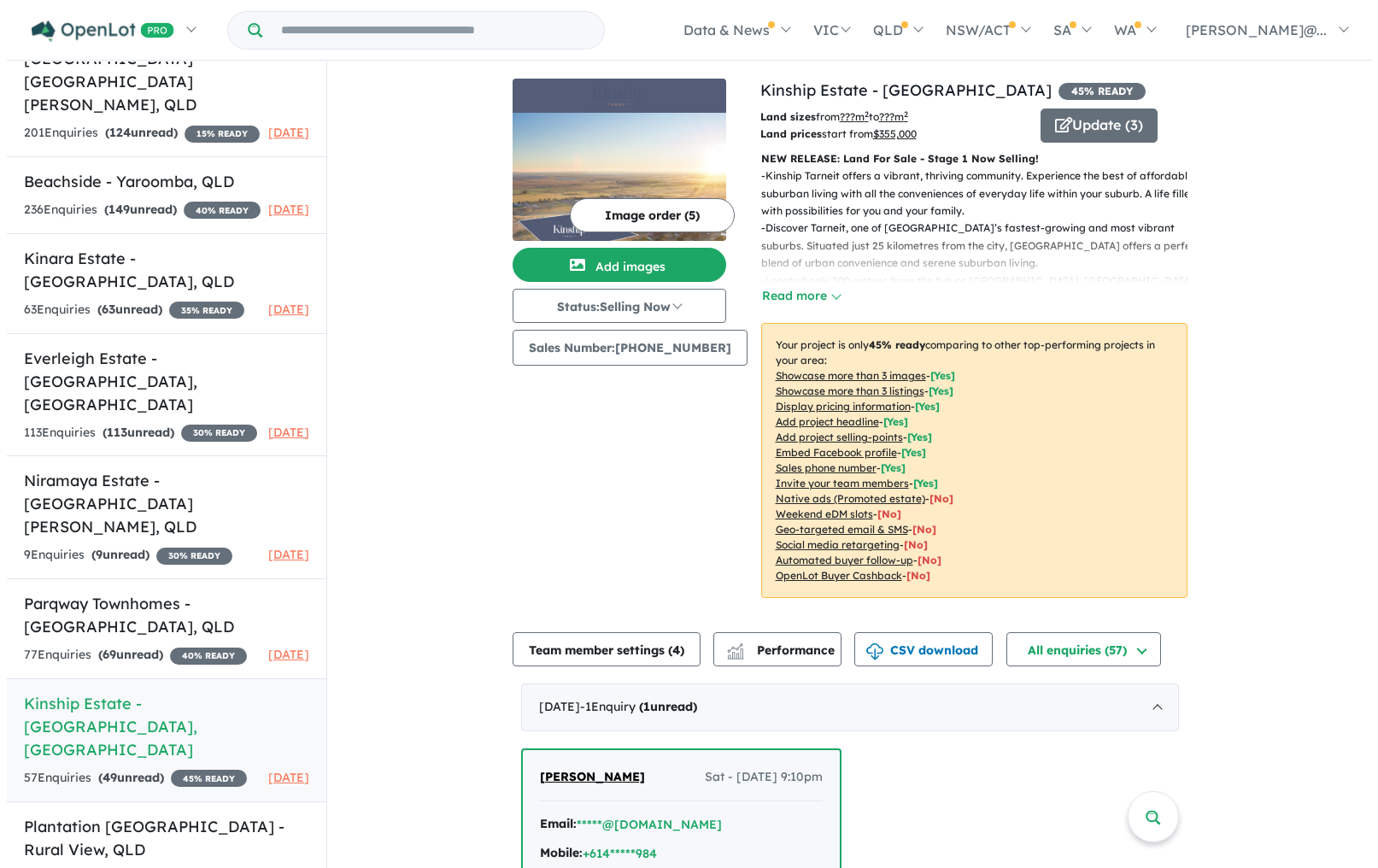
scroll to position [0, 0]
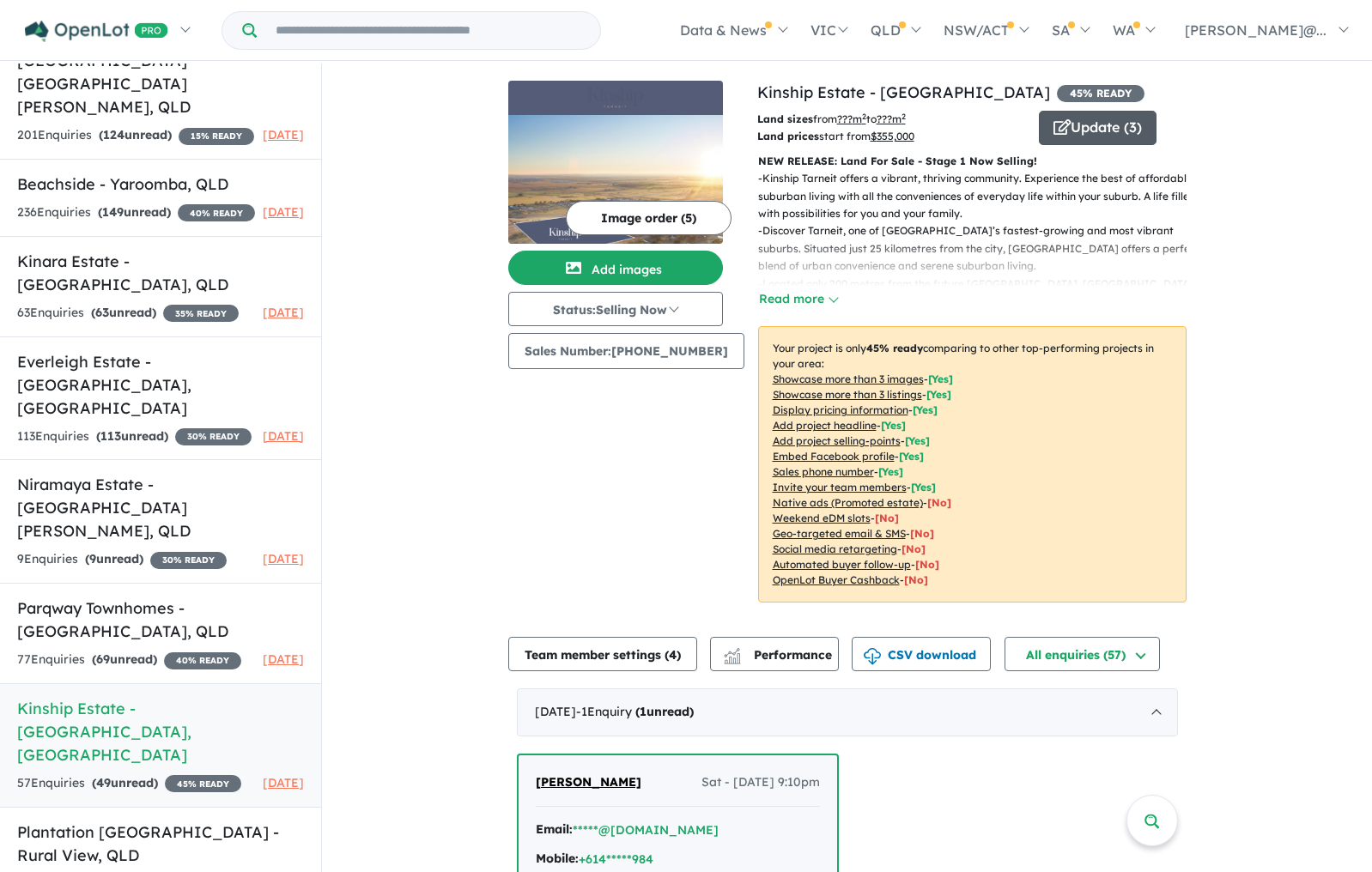
click at [1054, 132] on icon "button" at bounding box center [1062, 127] width 17 height 16
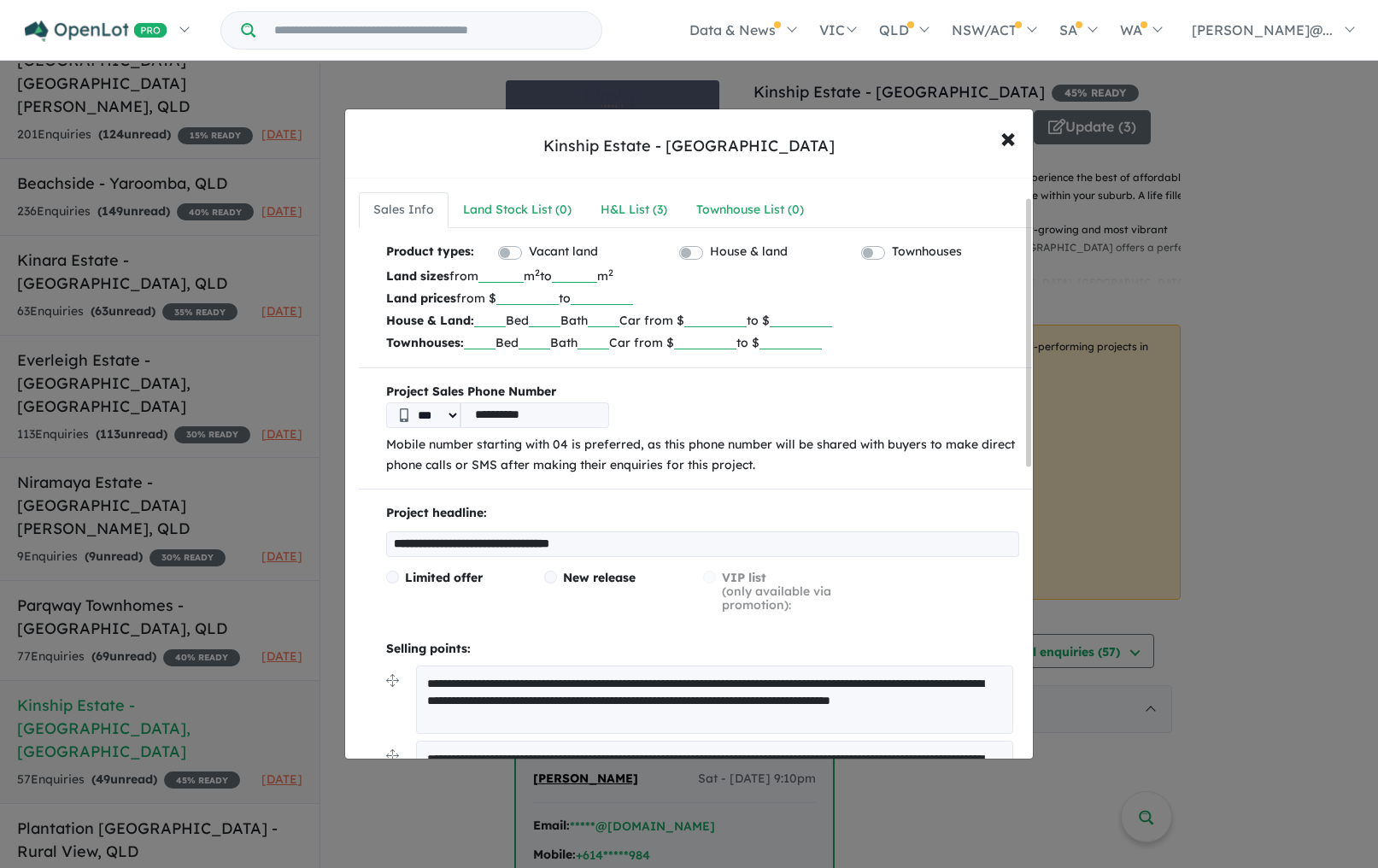
scroll to position [677, 0]
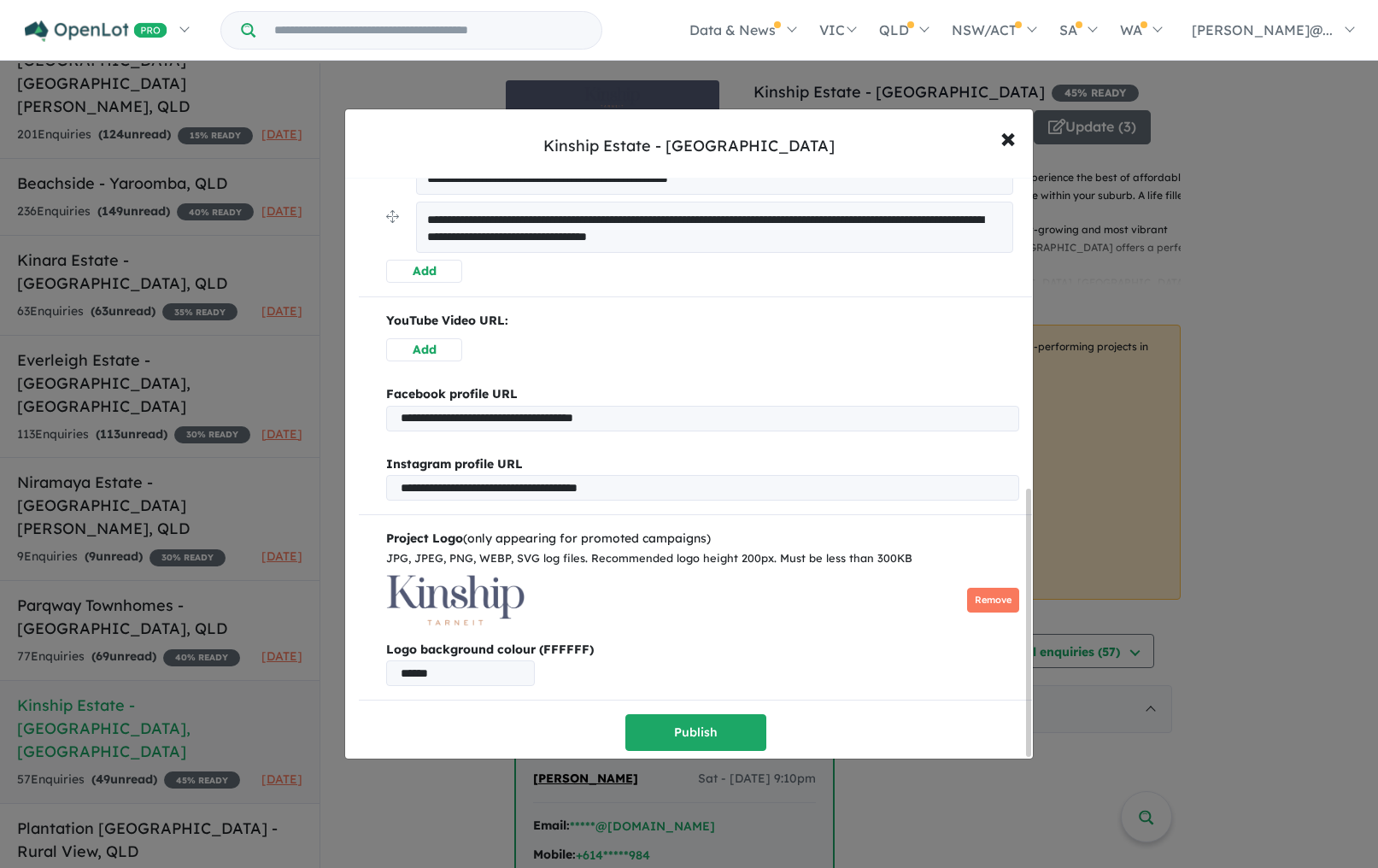
drag, startPoint x: 493, startPoint y: 667, endPoint x: 348, endPoint y: 671, distance: 145.1
click at [359, 669] on div "Project Logo (only appearing for promoted campaigns) JPG, JPEG, PNG, WEBP, SVG …" at bounding box center [695, 607] width 673 height 157
click at [1004, 139] on span "×" at bounding box center [1008, 137] width 15 height 37
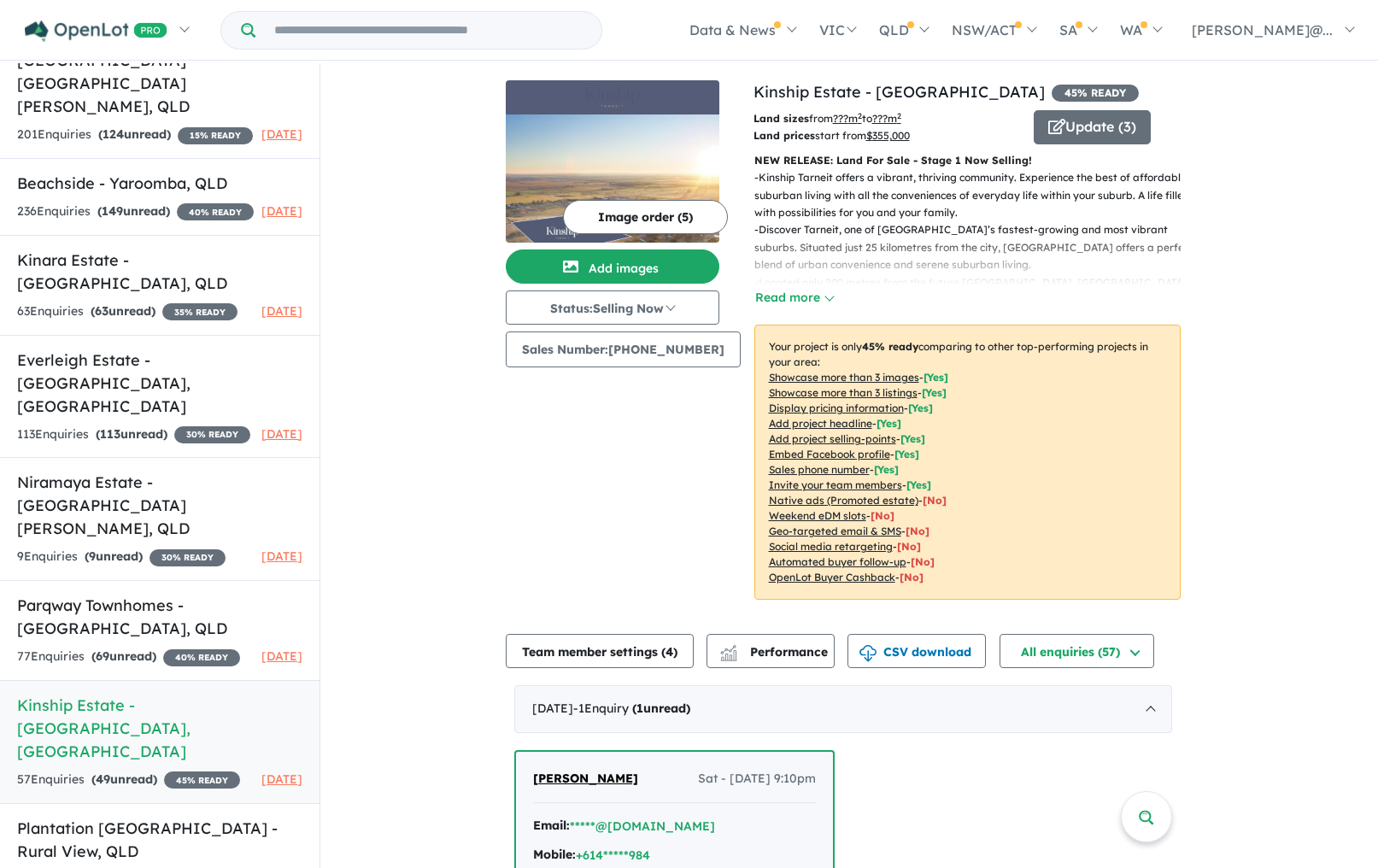
scroll to position [650, 0]
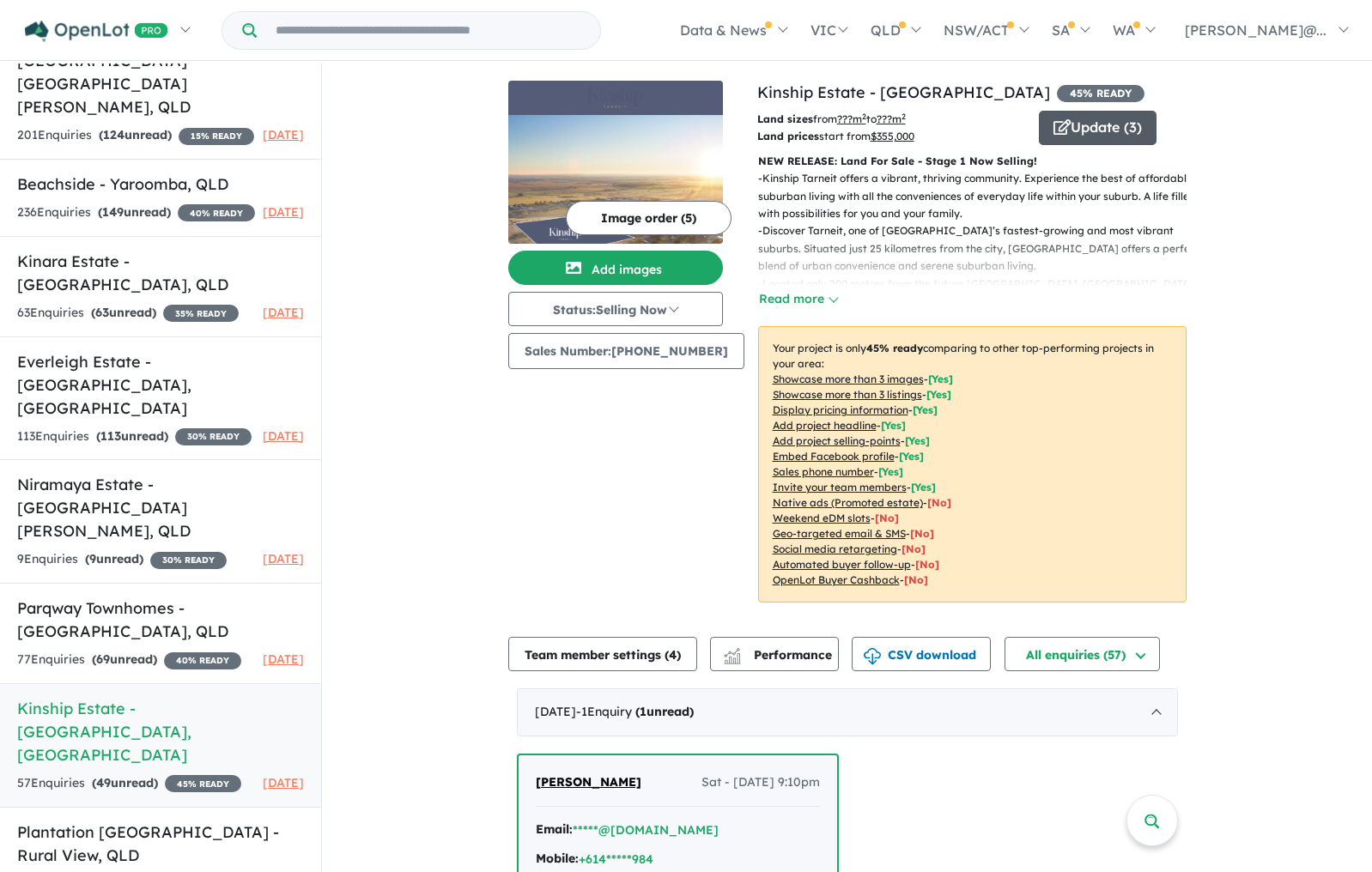
click at [1080, 126] on button "Update ( 3 )" at bounding box center [1097, 128] width 118 height 35
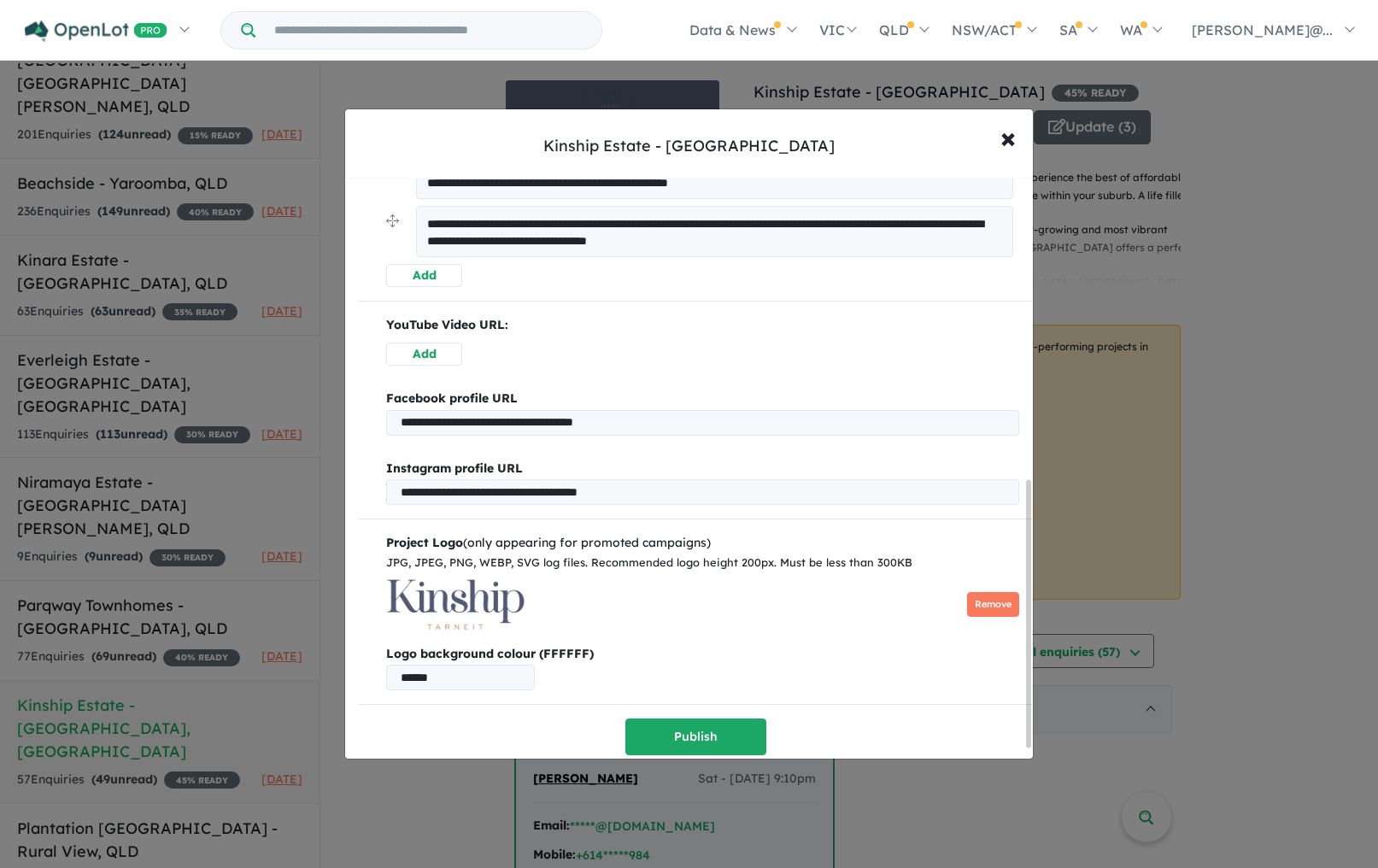
scroll to position [677, 0]
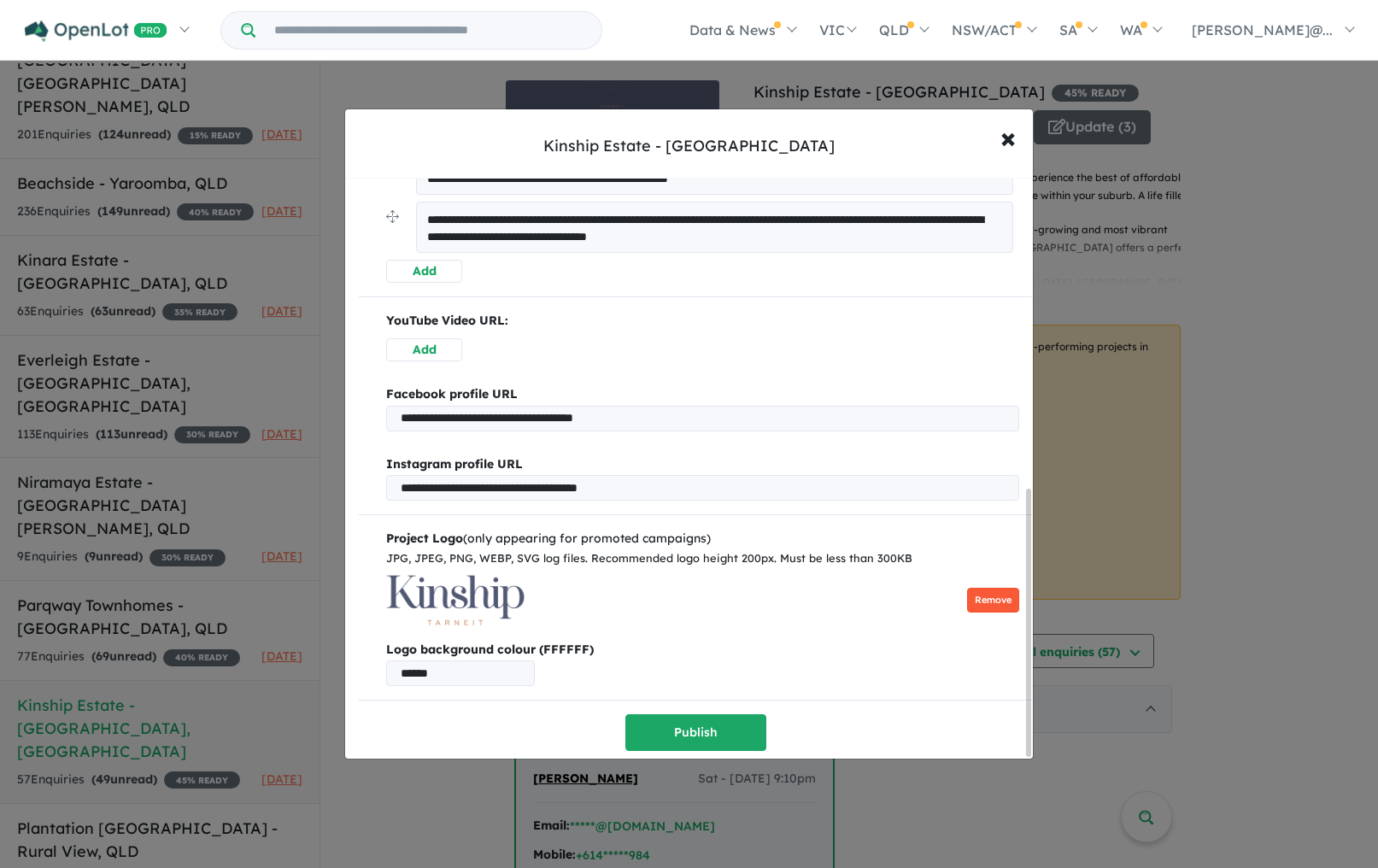
click at [978, 594] on button "Remove" at bounding box center [993, 600] width 52 height 25
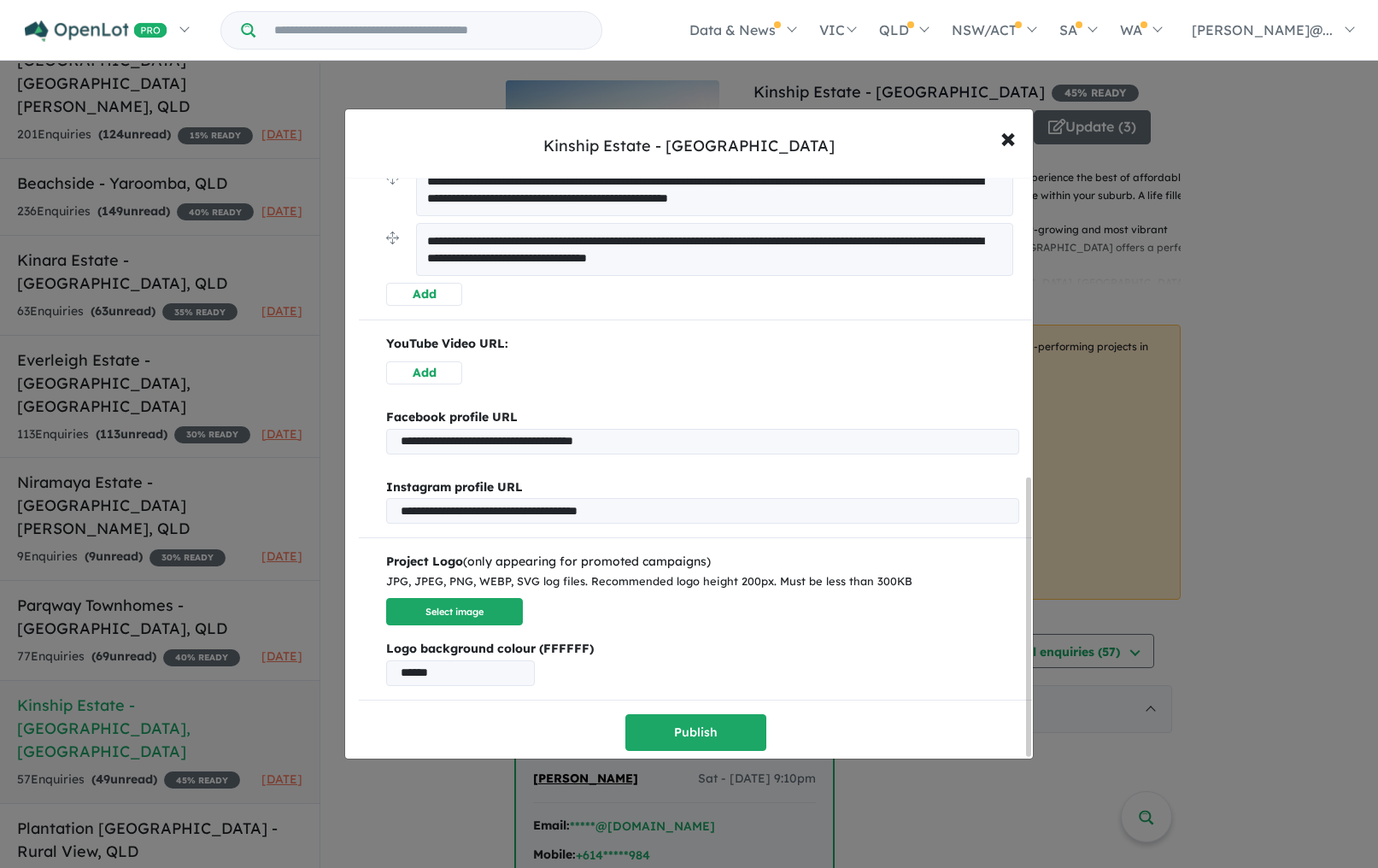
click at [382, 609] on div "Project Logo (only appearing for promoted campaigns) JPG, JPEG, PNG, WEBP, SVG …" at bounding box center [695, 618] width 673 height 133
click at [420, 608] on button "Select image" at bounding box center [454, 612] width 137 height 28
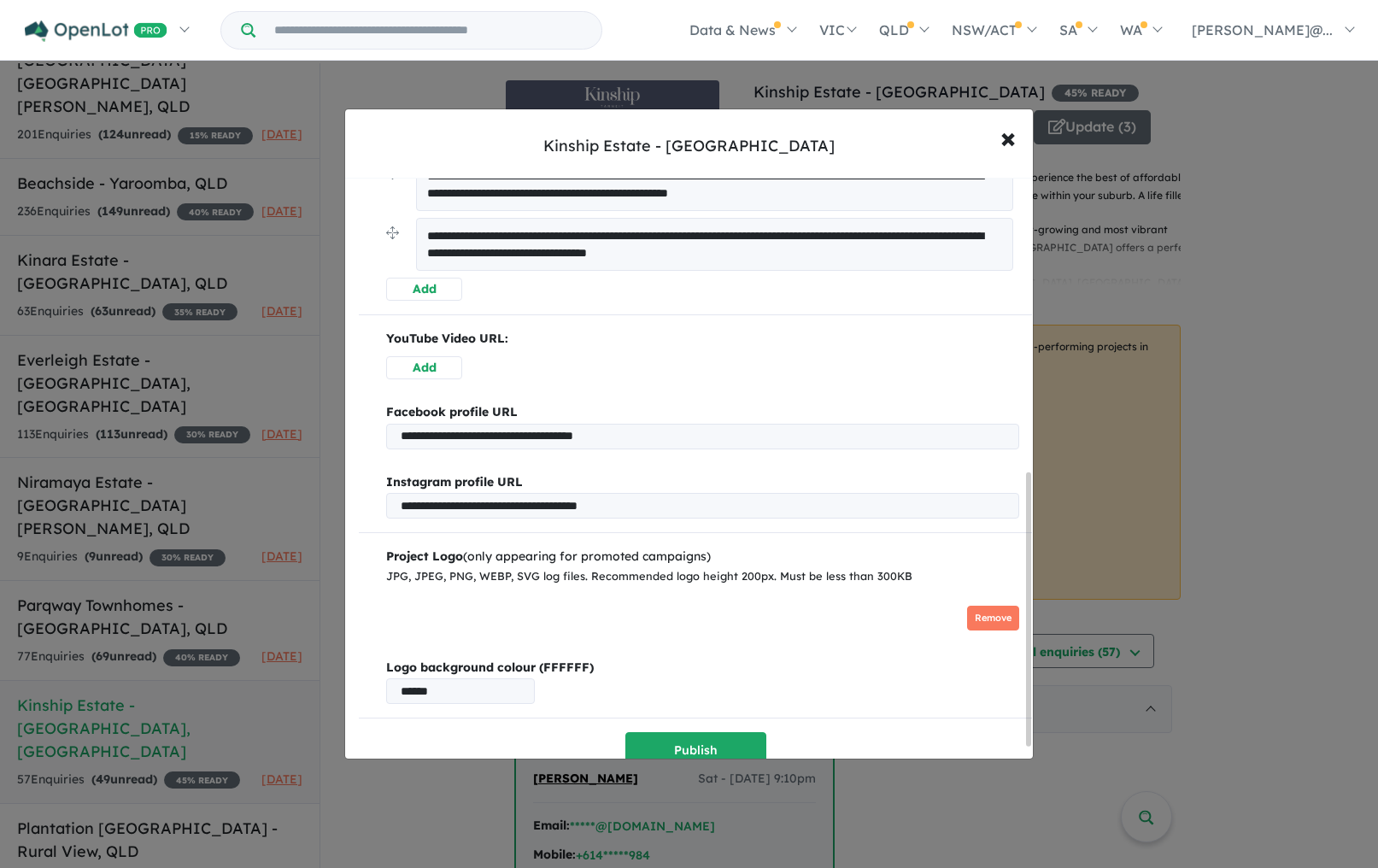
scroll to position [650, 0]
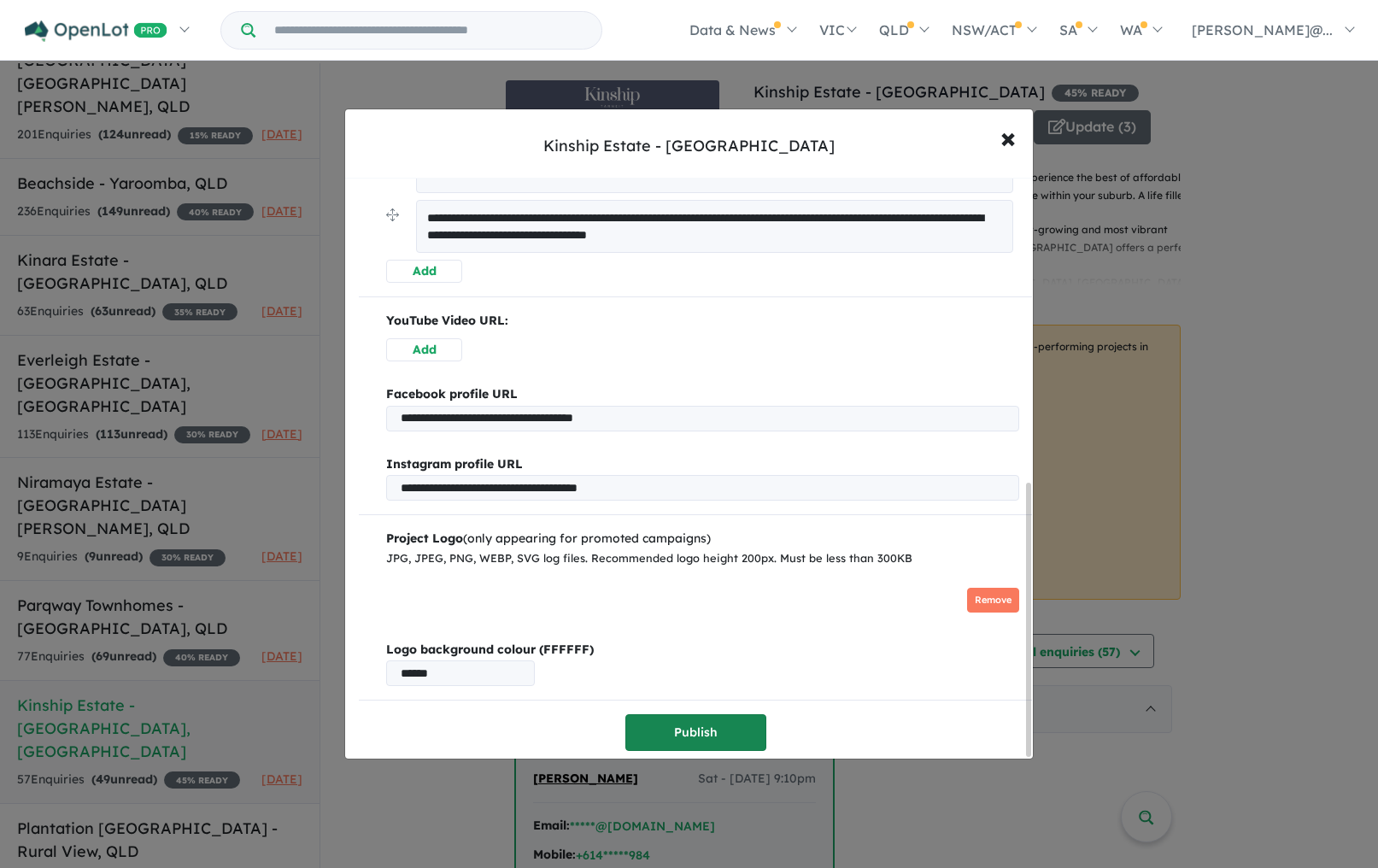
click at [700, 725] on button "Publish" at bounding box center [696, 732] width 141 height 37
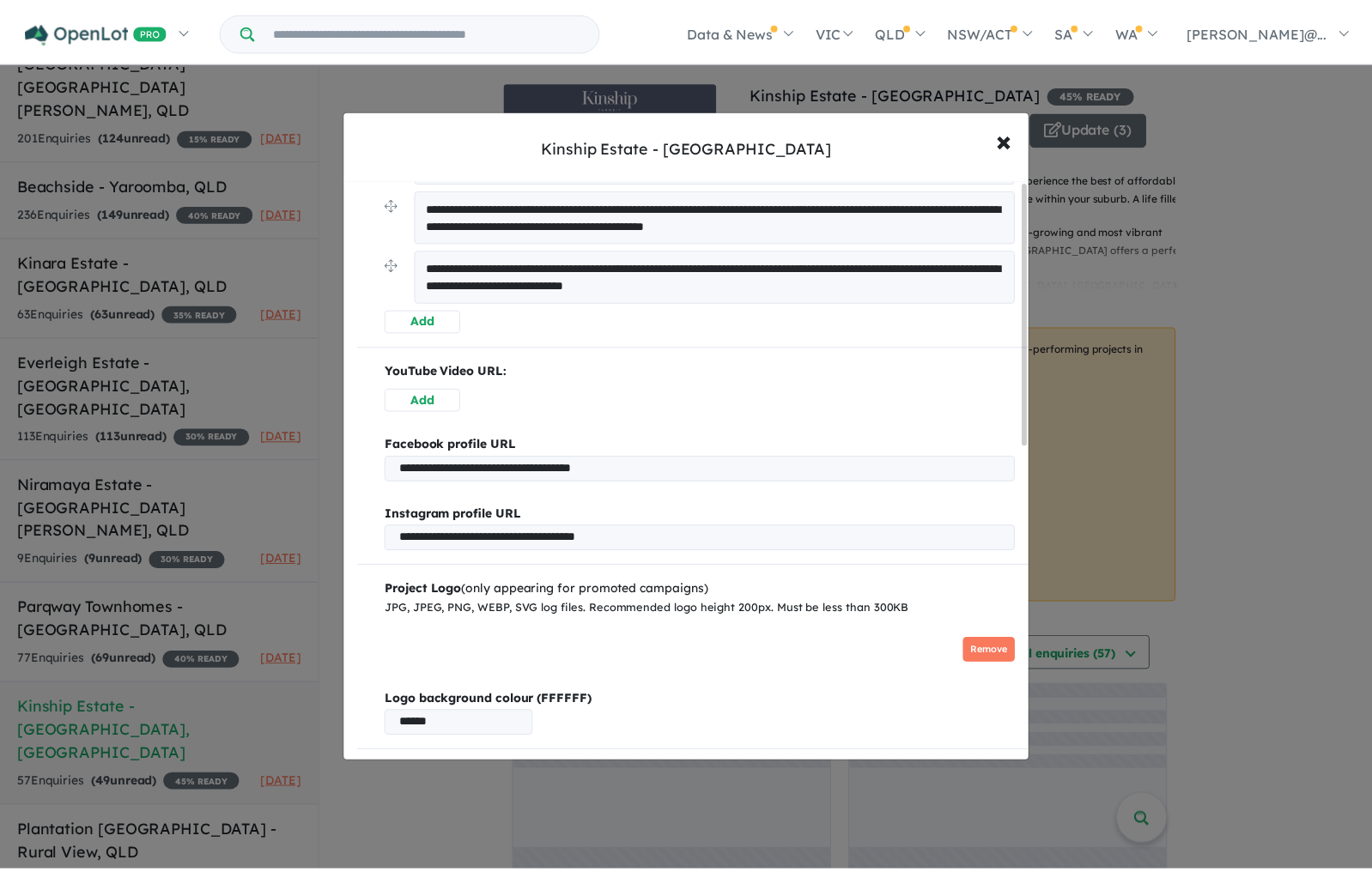
scroll to position [0, 0]
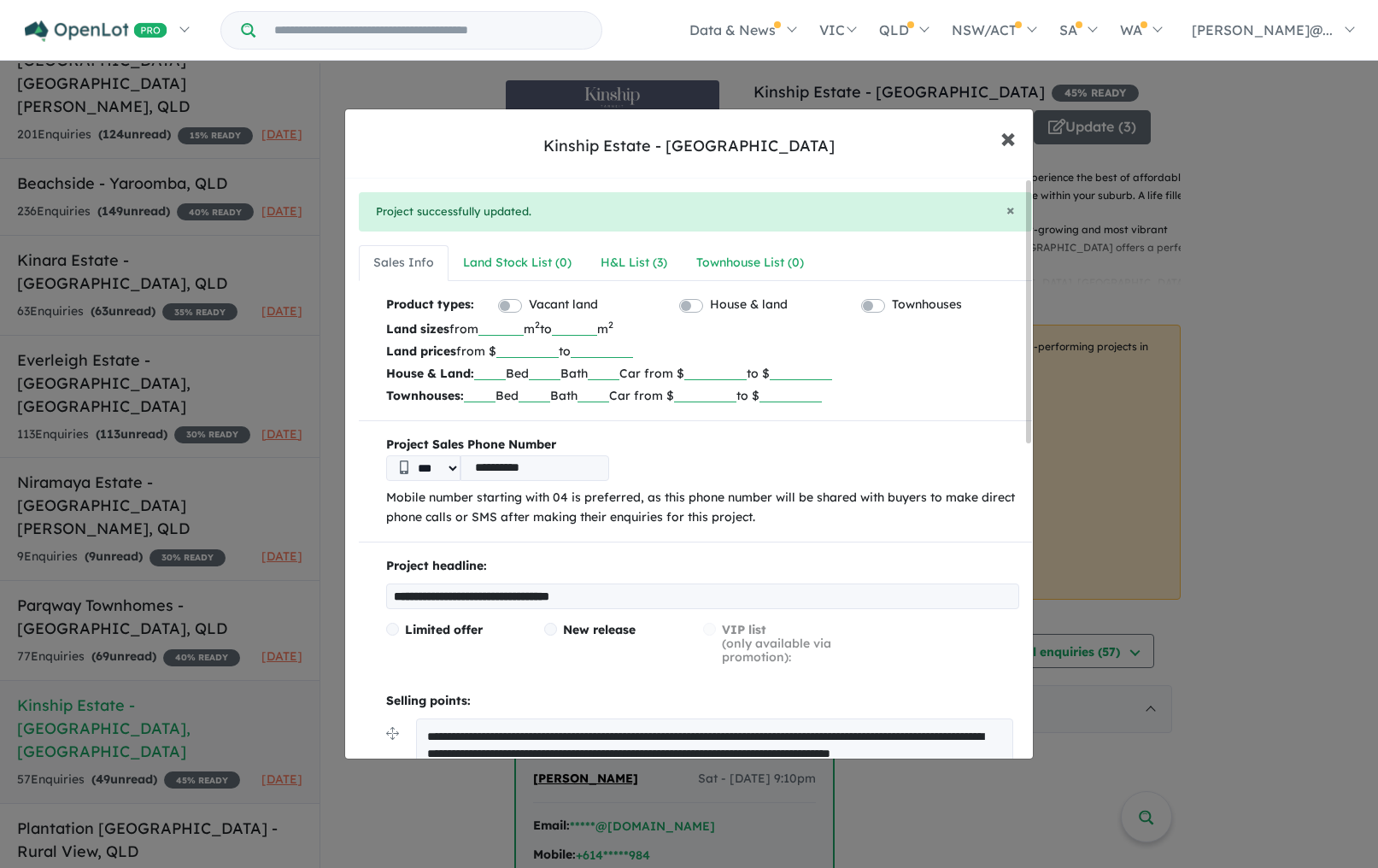
click at [1009, 135] on span "×" at bounding box center [1008, 137] width 15 height 37
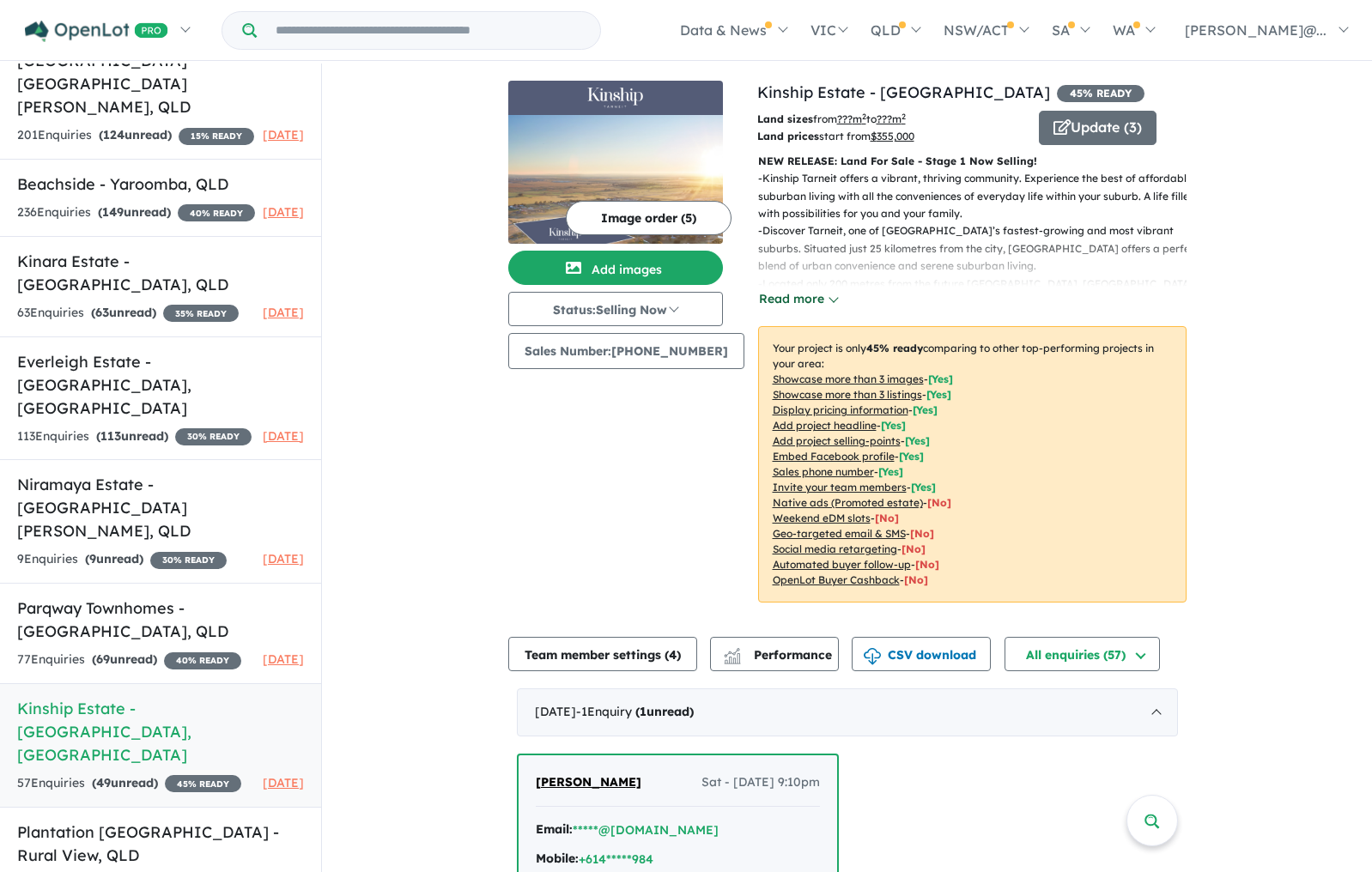
click at [792, 303] on button "Read more" at bounding box center [798, 299] width 80 height 20
